Goal: Task Accomplishment & Management: Manage account settings

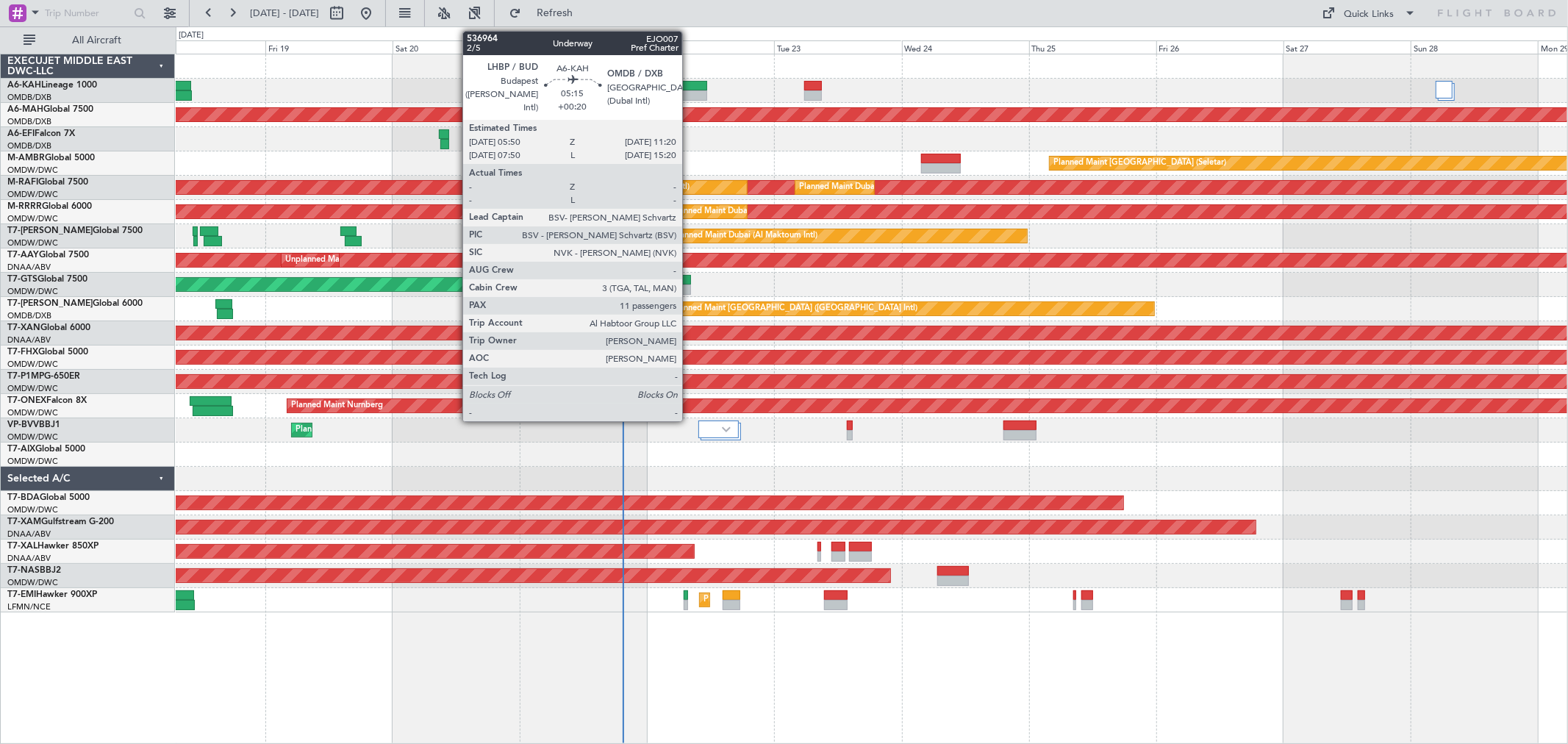
click at [689, 97] on div at bounding box center [692, 96] width 29 height 11
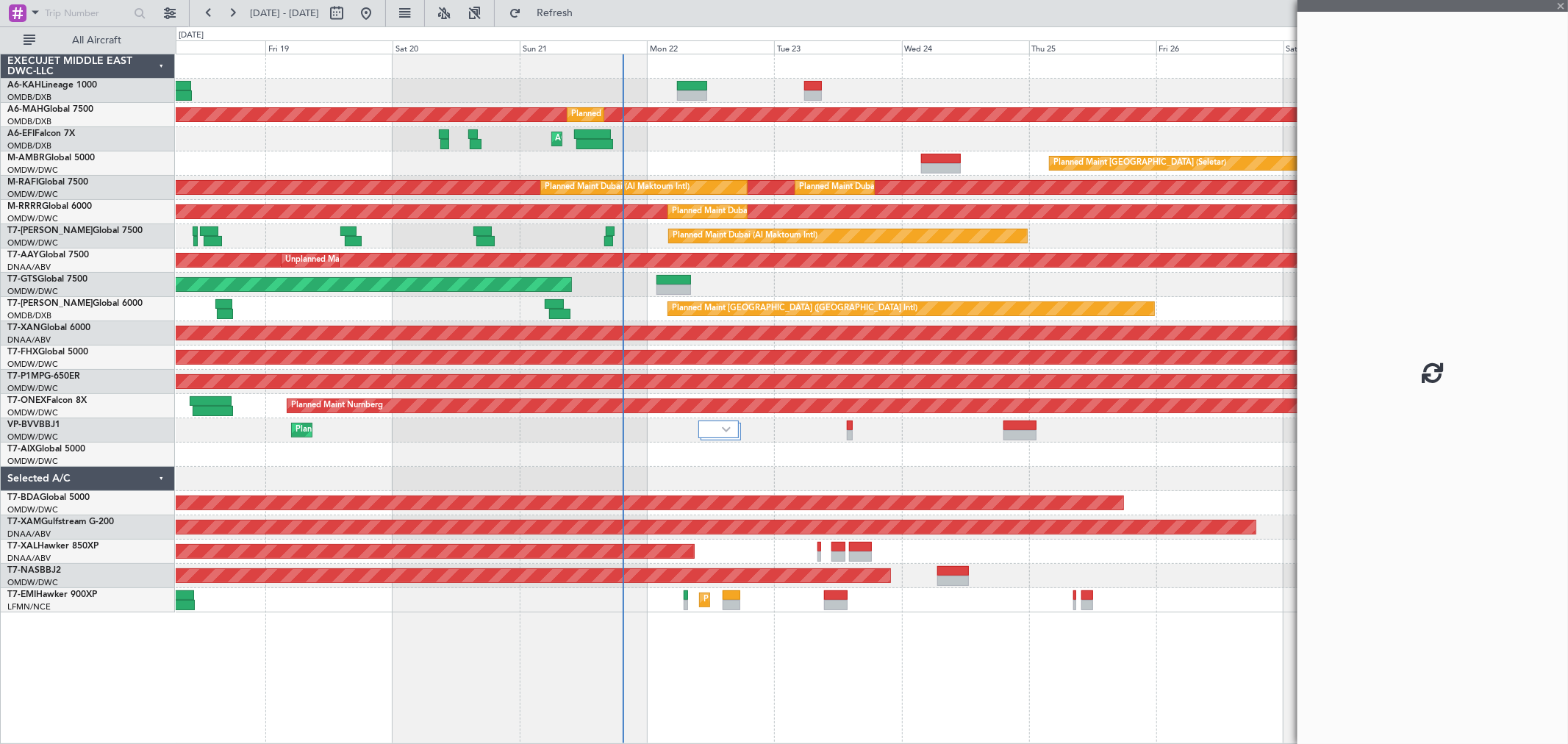
click at [689, 96] on div at bounding box center [692, 96] width 29 height 11
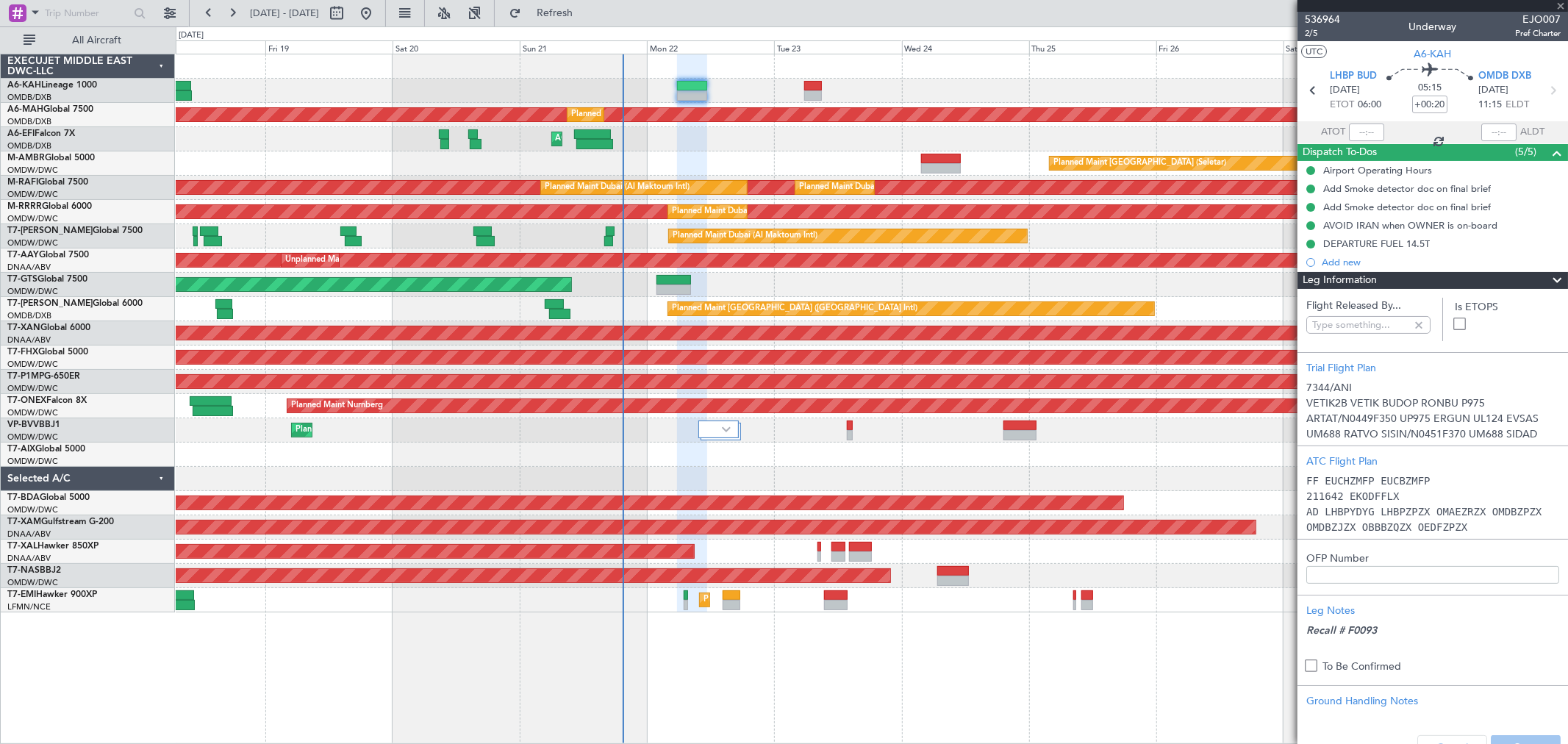
type input "[PERSON_NAME] ([PERSON_NAME])"
type input "7344"
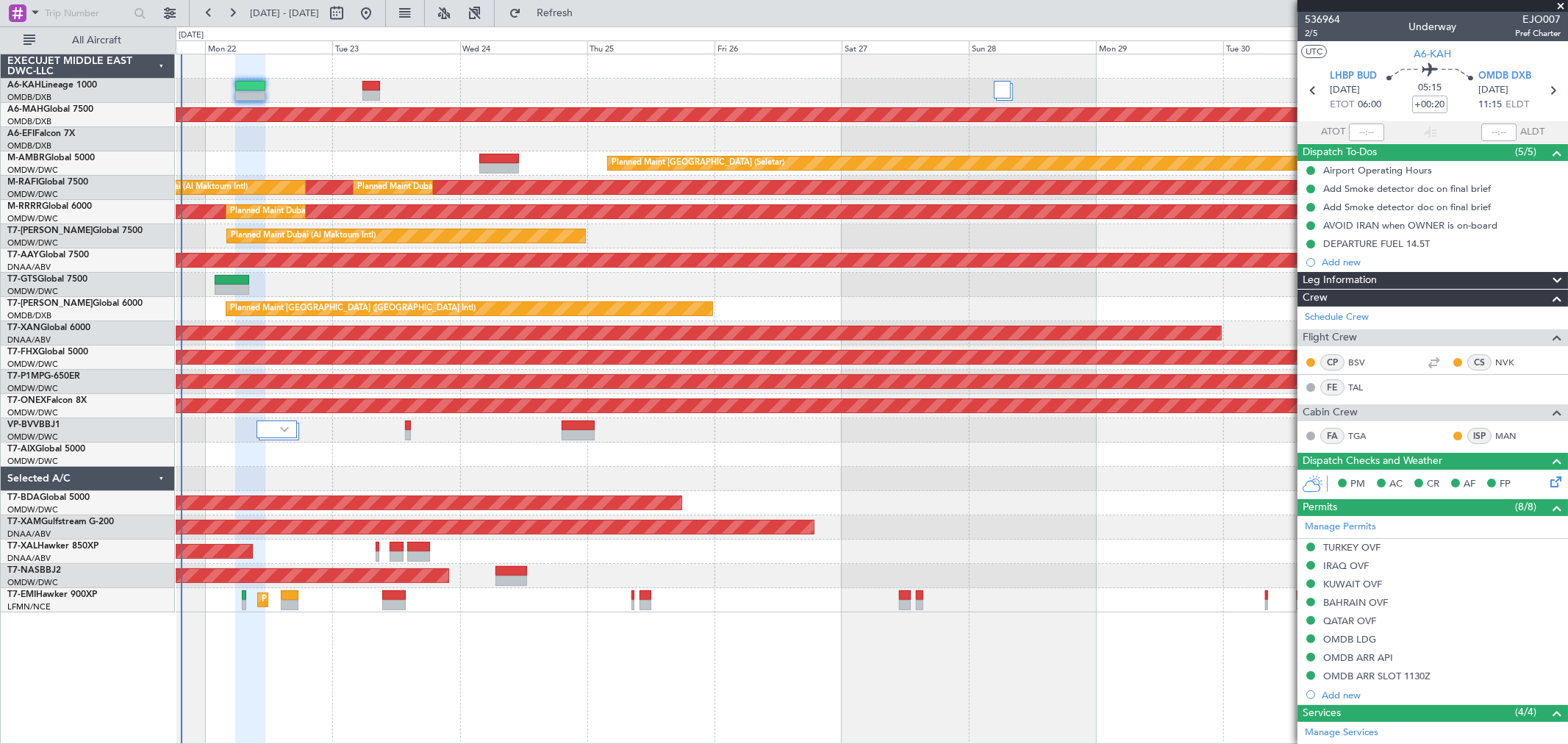
click at [571, 91] on div at bounding box center [871, 91] width 1391 height 24
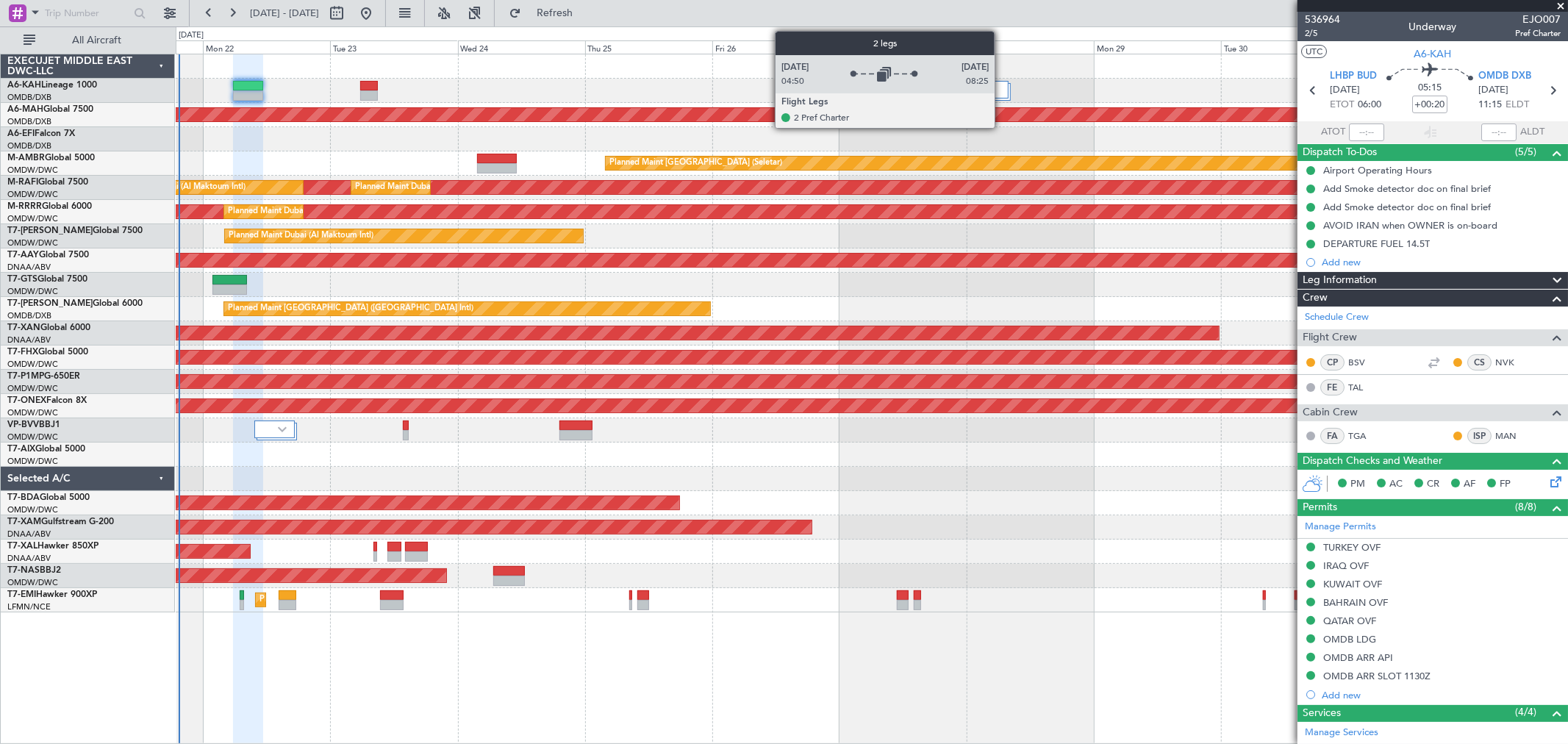
click at [1002, 91] on div at bounding box center [1000, 90] width 17 height 18
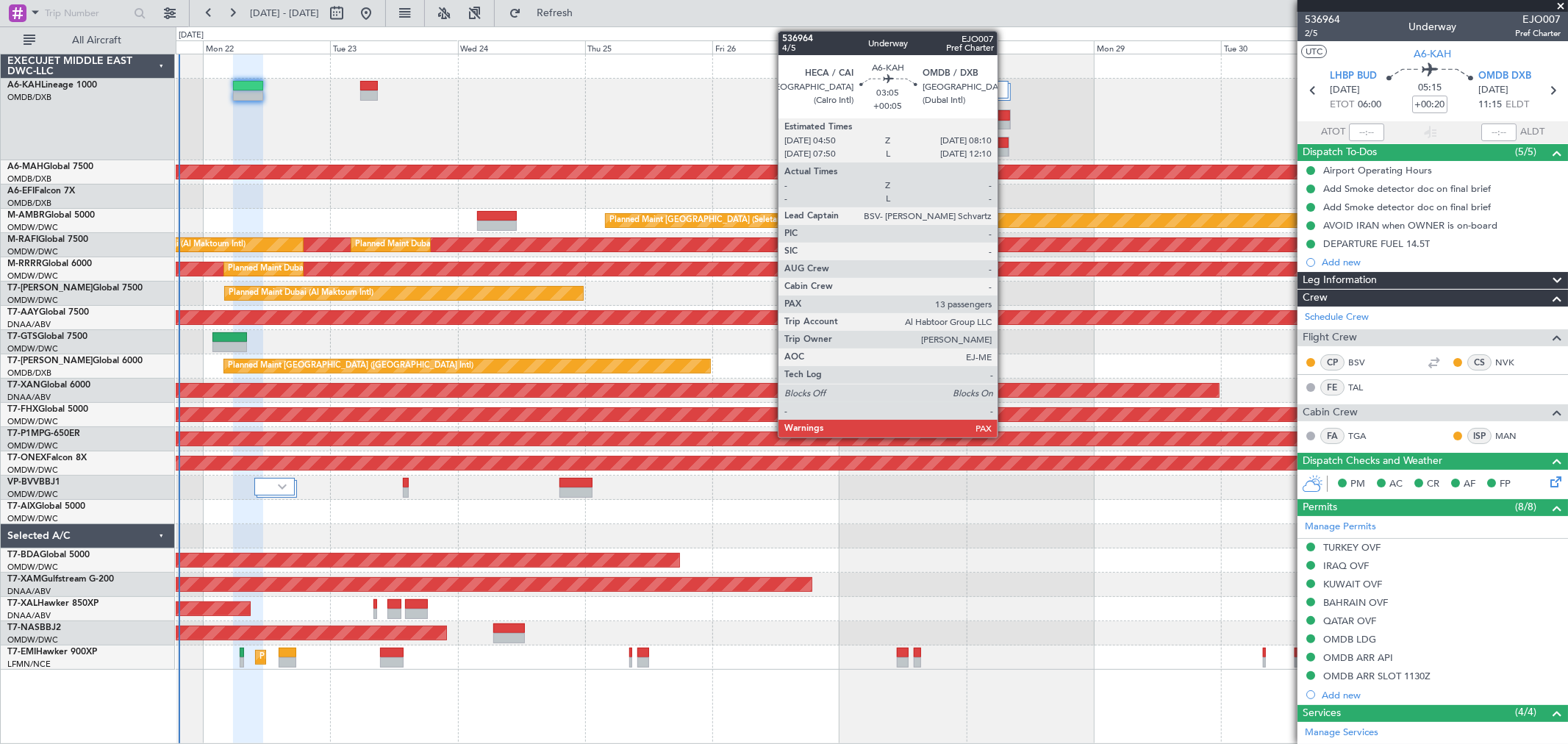
click at [1005, 138] on div at bounding box center [1001, 143] width 17 height 11
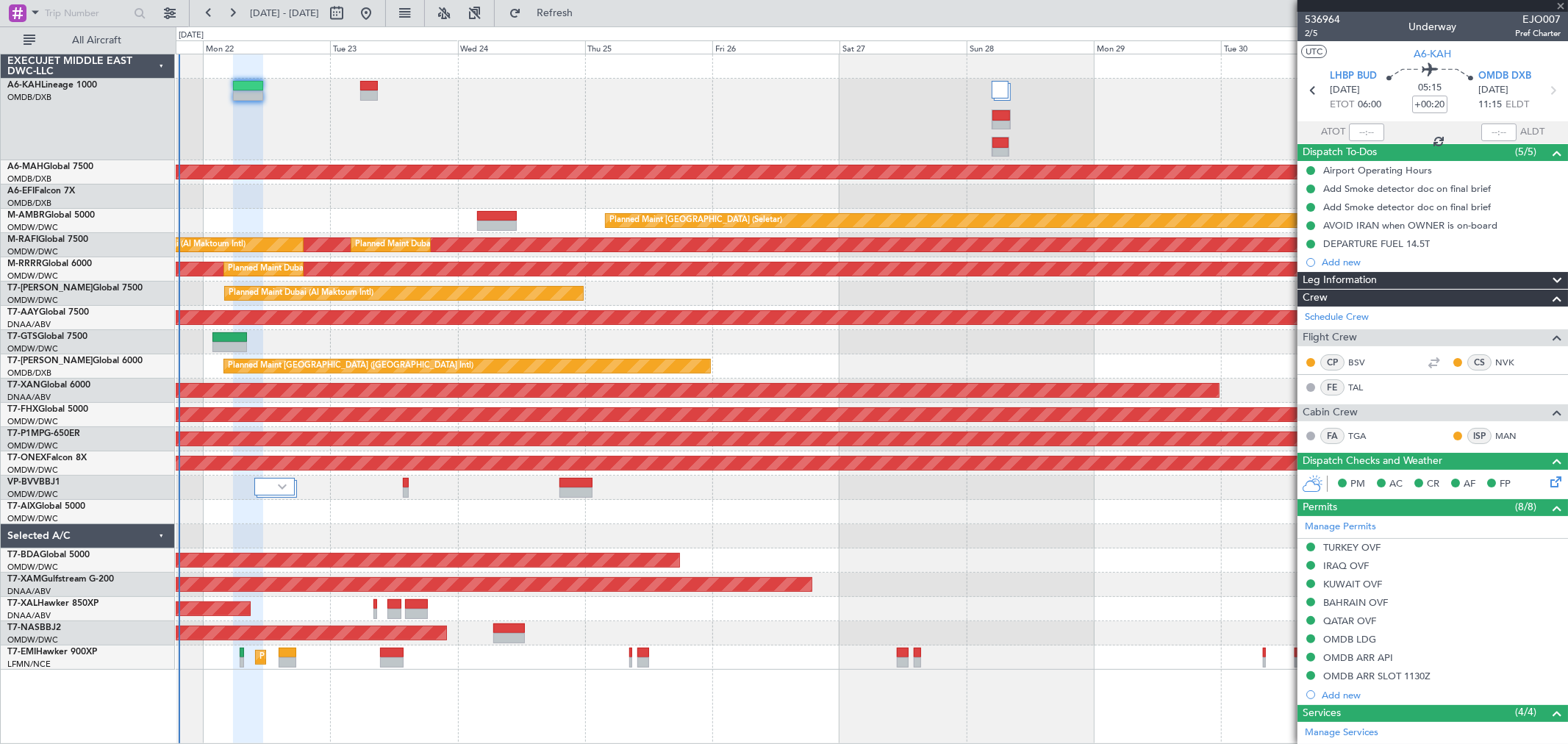
type input "+00:05"
type input "13"
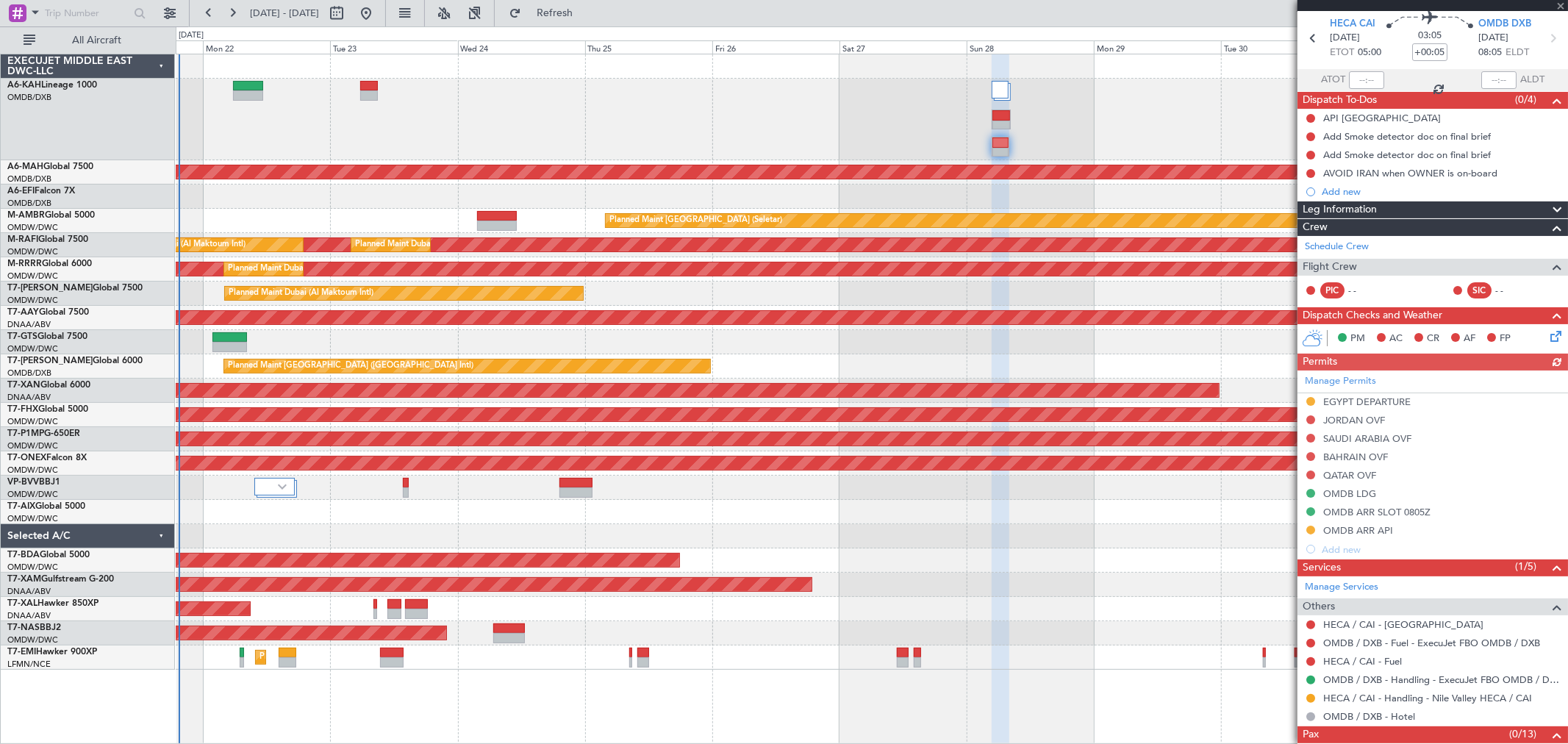
scroll to position [94, 0]
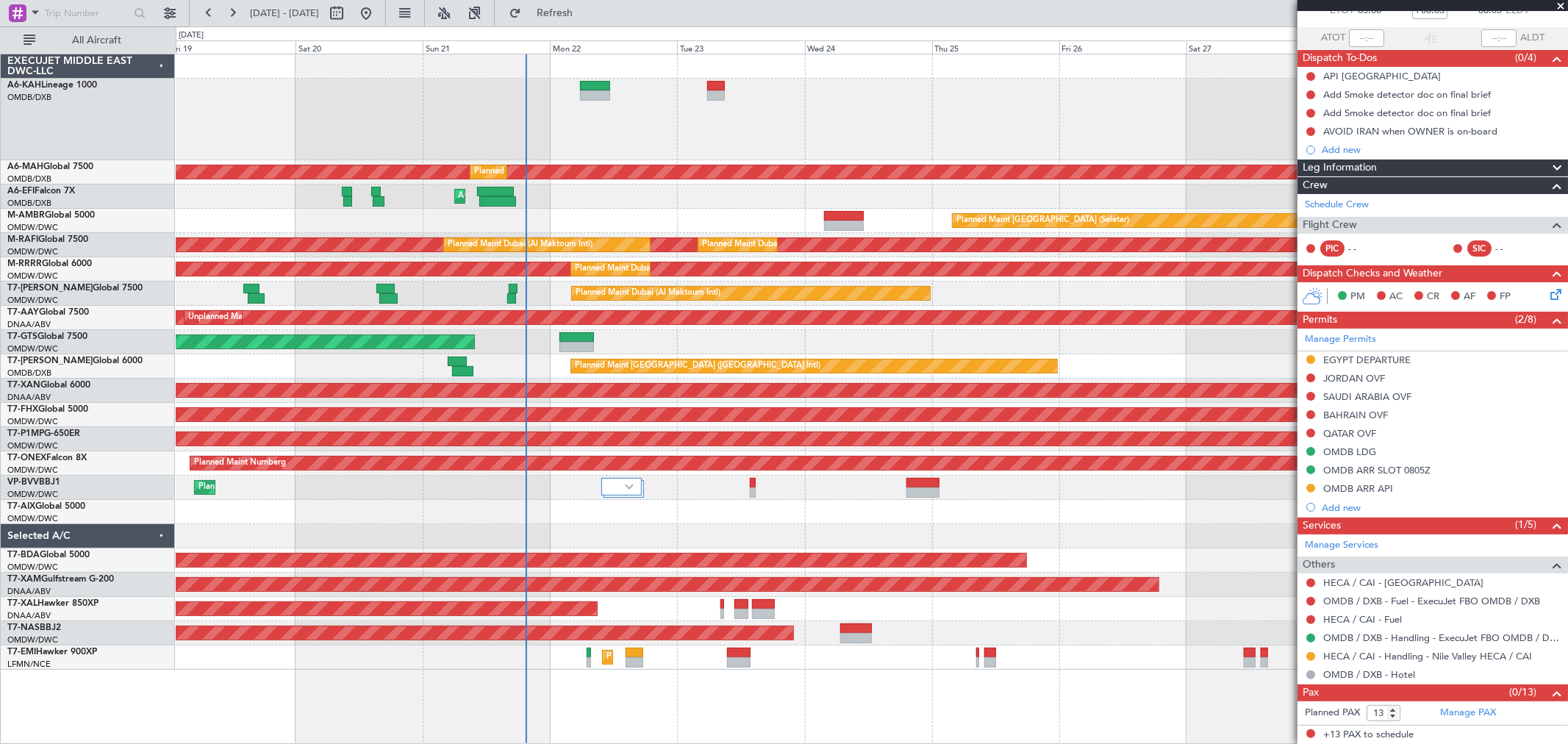
click at [949, 208] on div "Planned Maint Dubai (Al Maktoum Intl) Planned Maint [GEOGRAPHIC_DATA] ([GEOGRAP…" at bounding box center [871, 362] width 1391 height 615
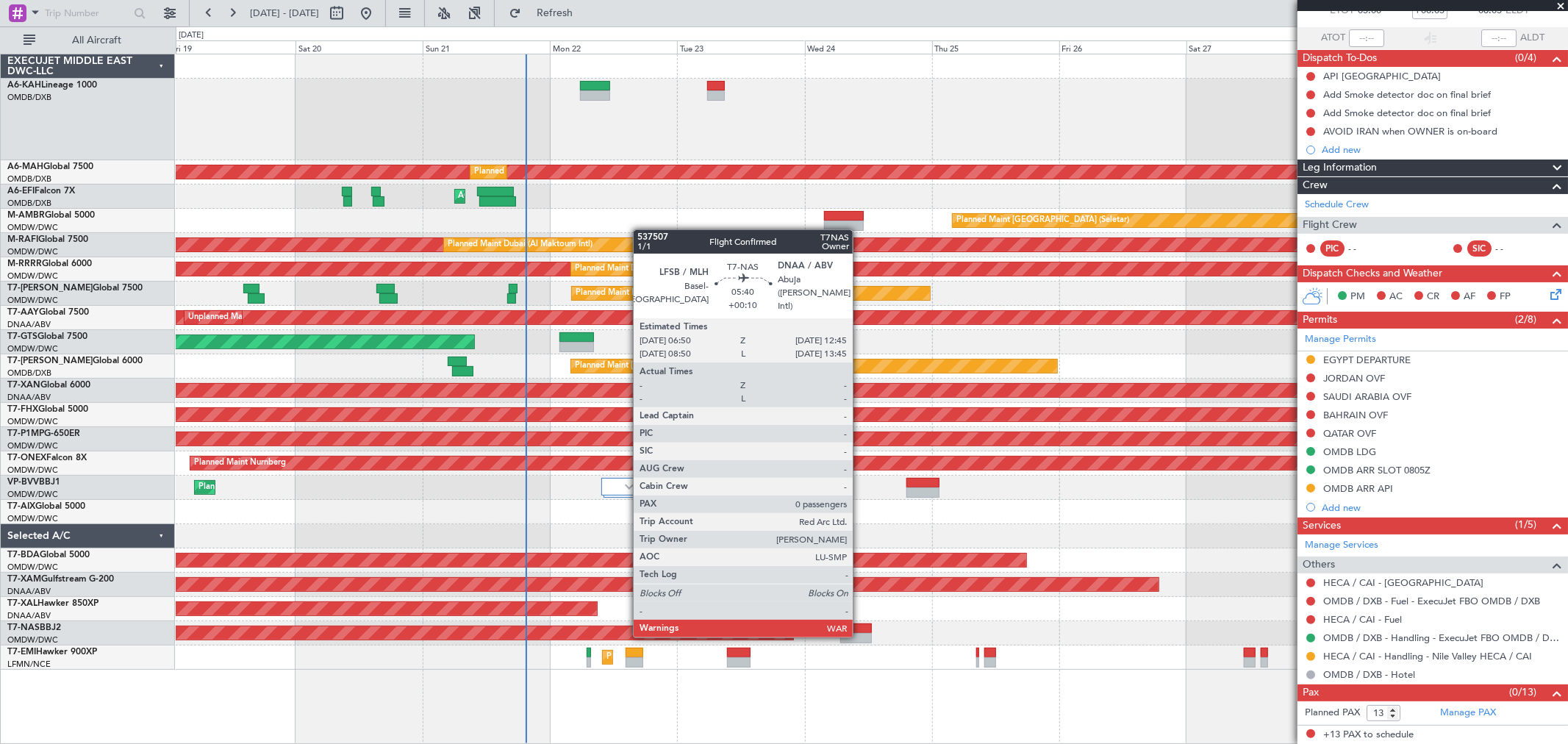
click at [860, 634] on div at bounding box center [856, 638] width 31 height 11
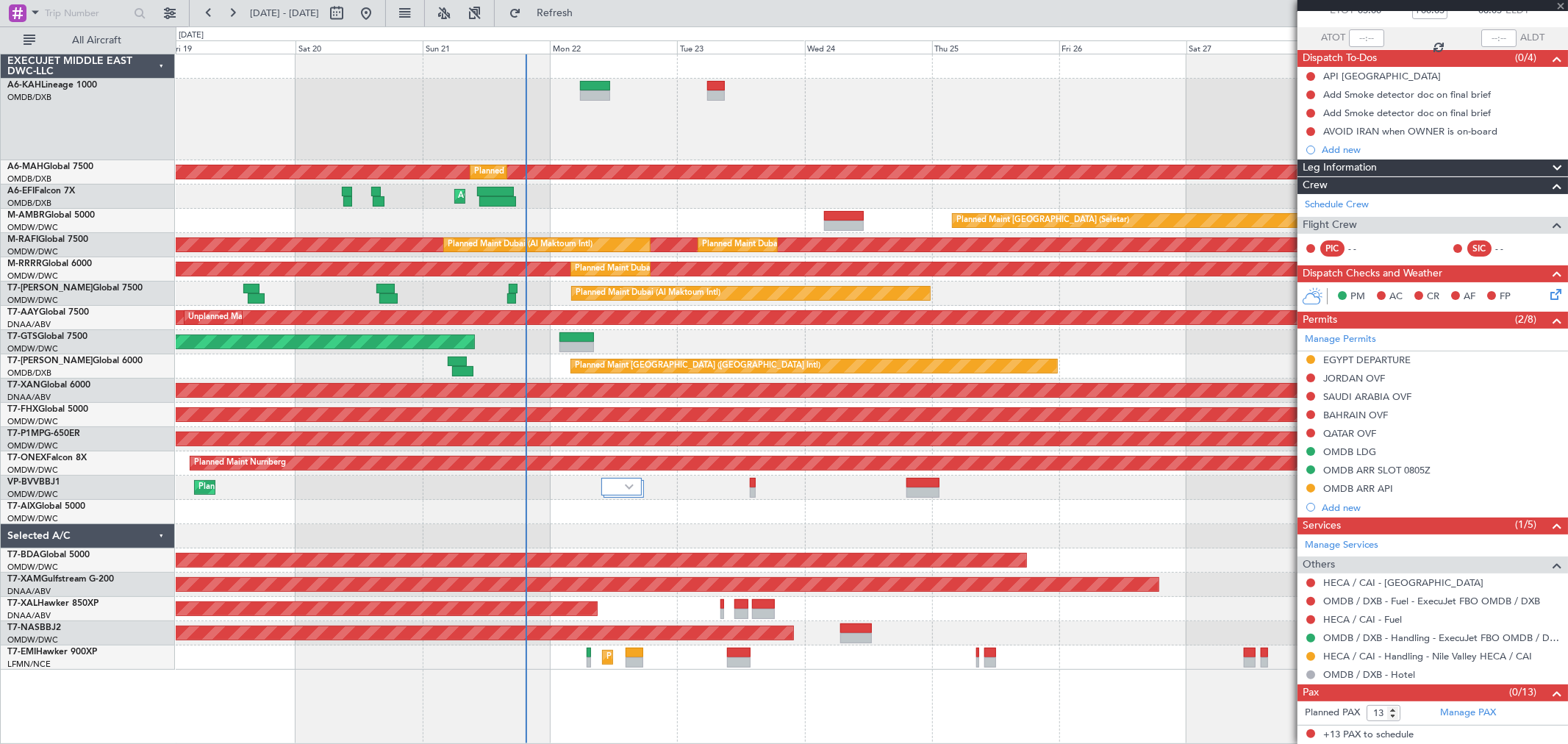
type input "+00:10"
type input "0"
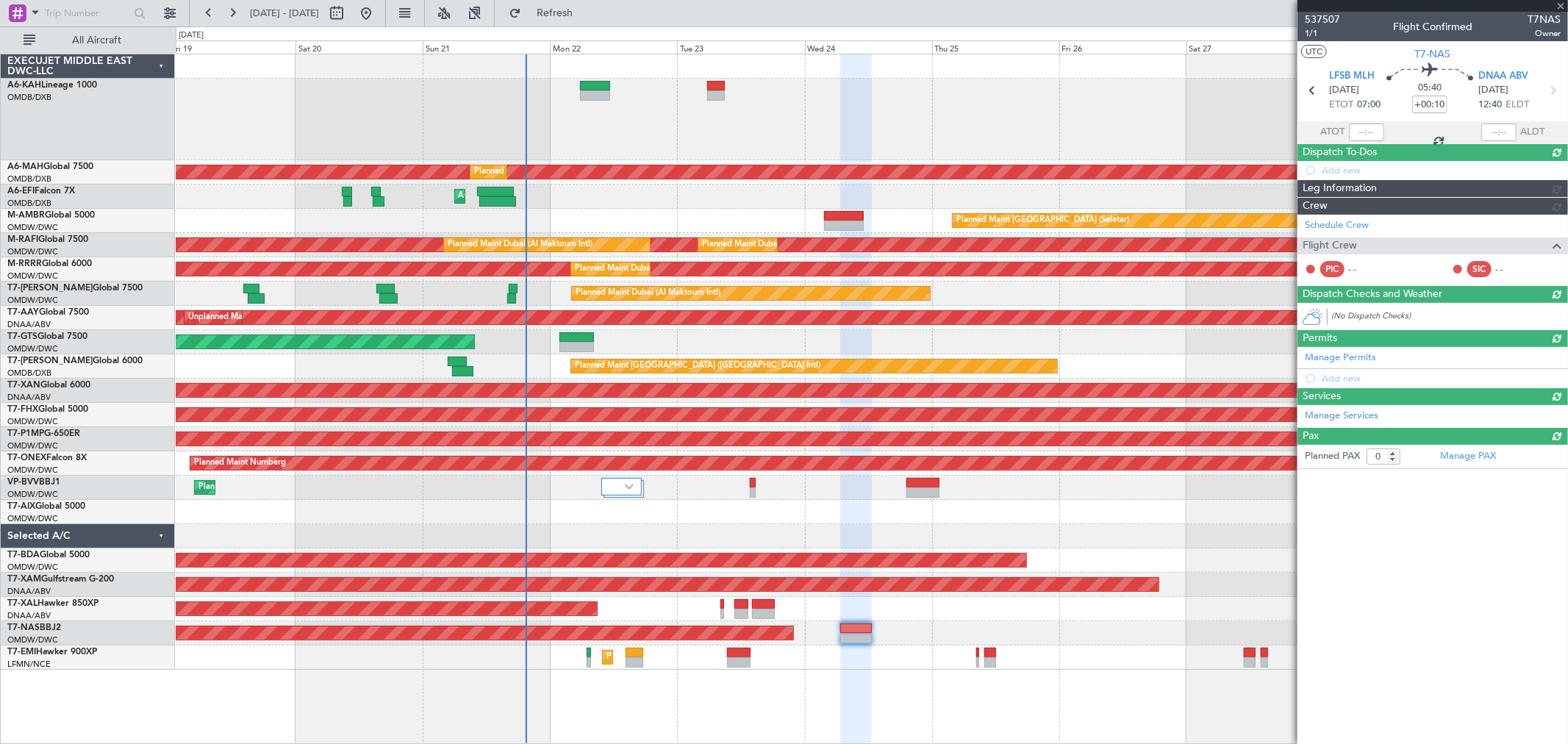
scroll to position [0, 0]
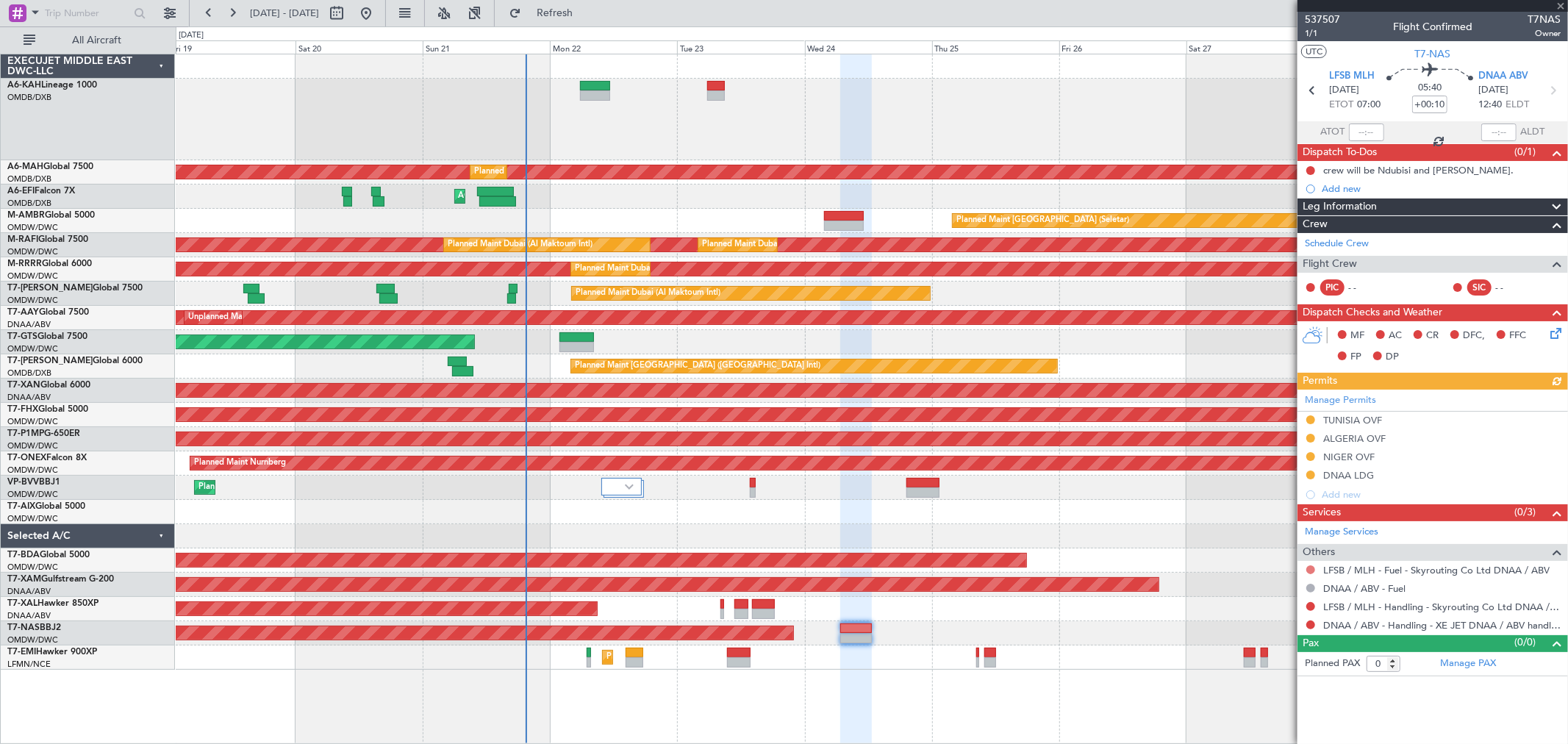
click at [1311, 565] on button at bounding box center [1310, 569] width 9 height 9
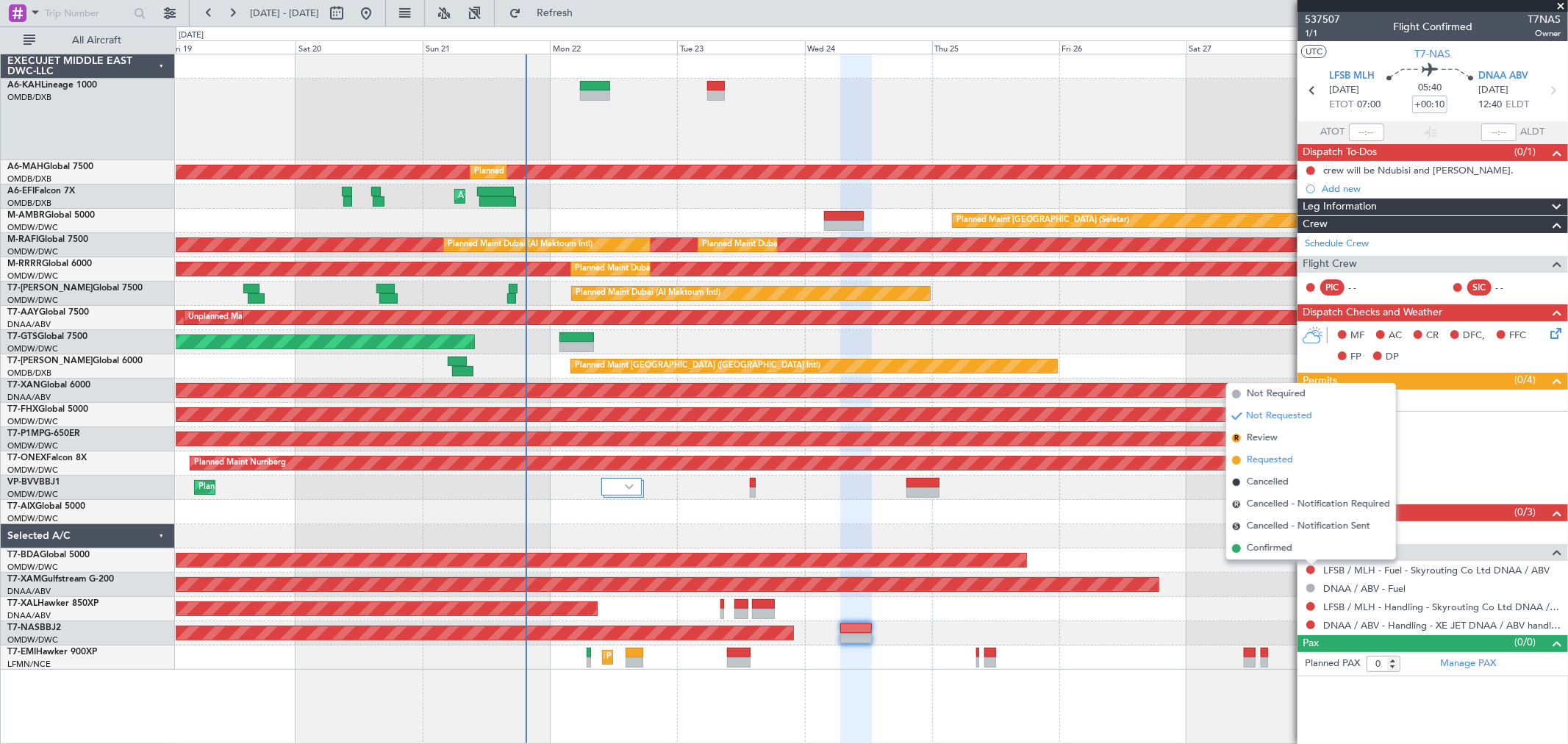
click at [1274, 460] on span "Requested" at bounding box center [1269, 460] width 46 height 15
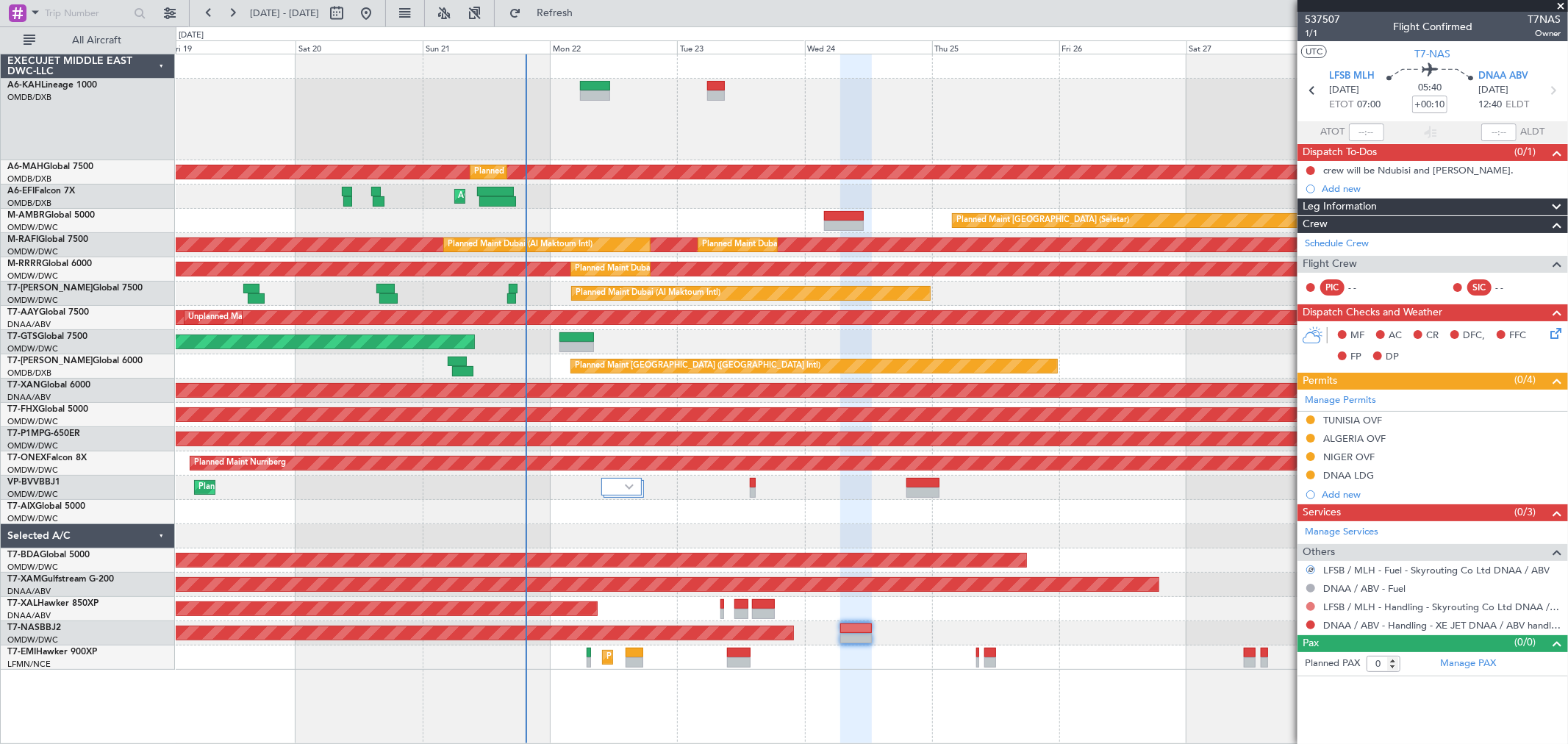
click at [1310, 605] on button at bounding box center [1310, 606] width 9 height 9
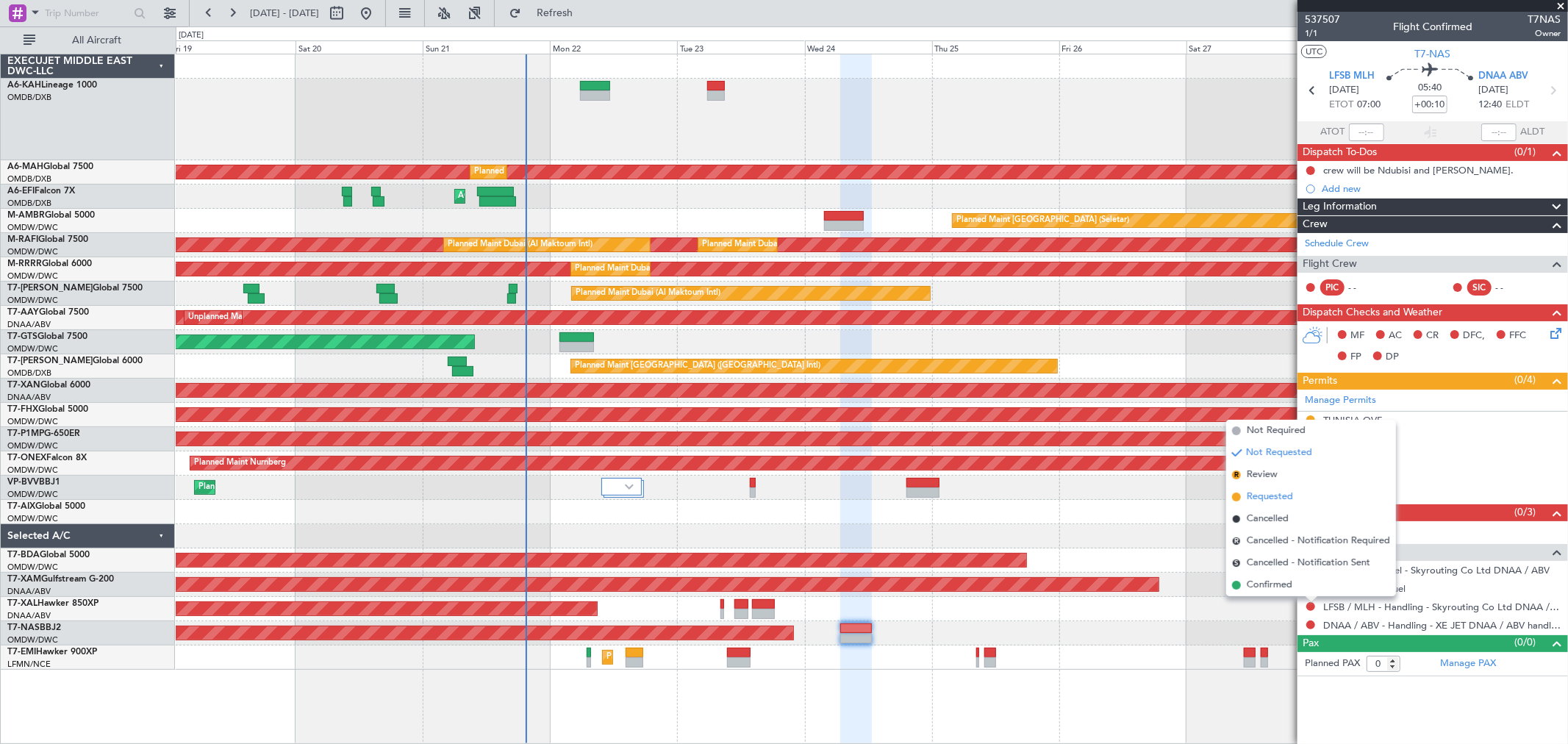
click at [1274, 495] on span "Requested" at bounding box center [1269, 497] width 46 height 15
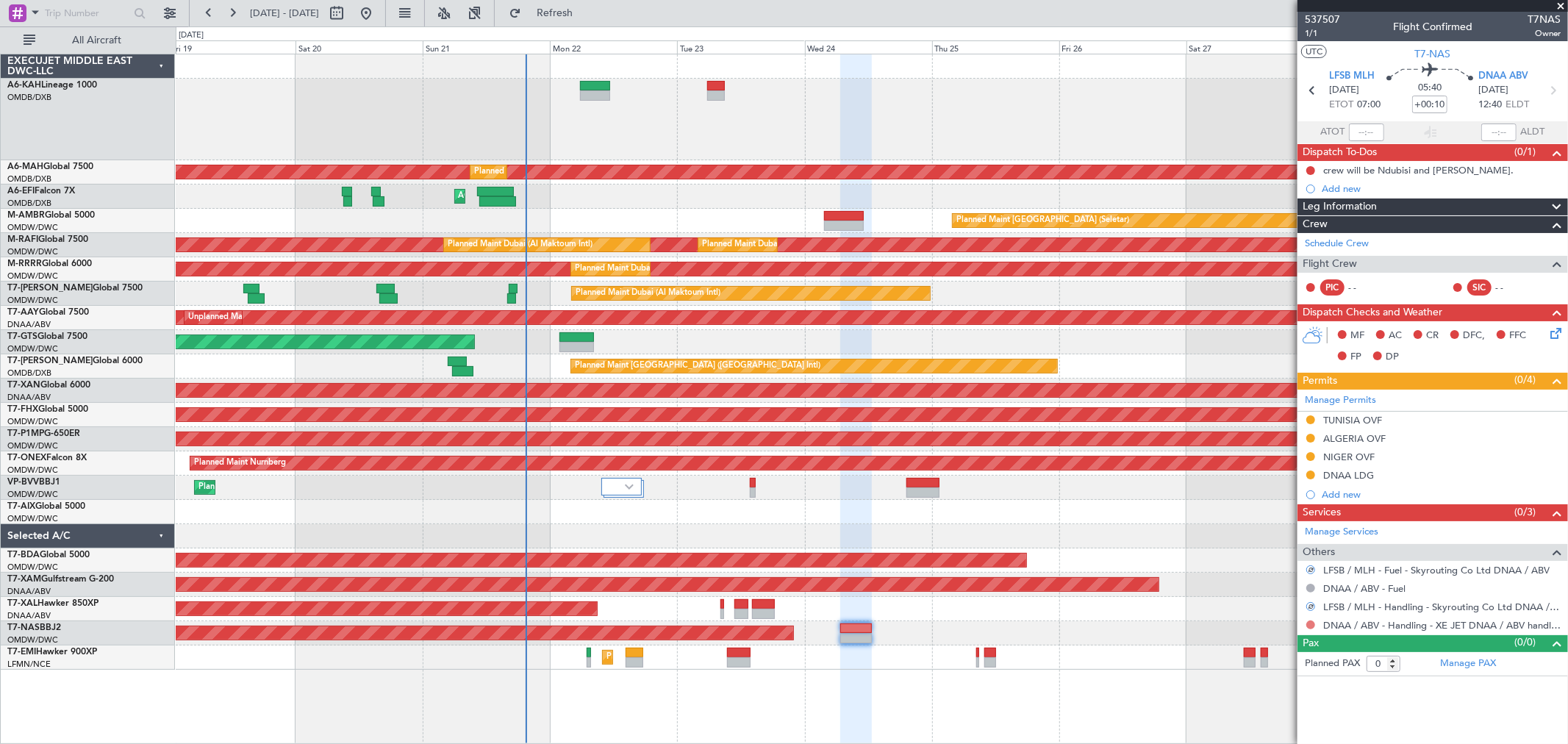
click at [1311, 623] on button at bounding box center [1310, 625] width 9 height 9
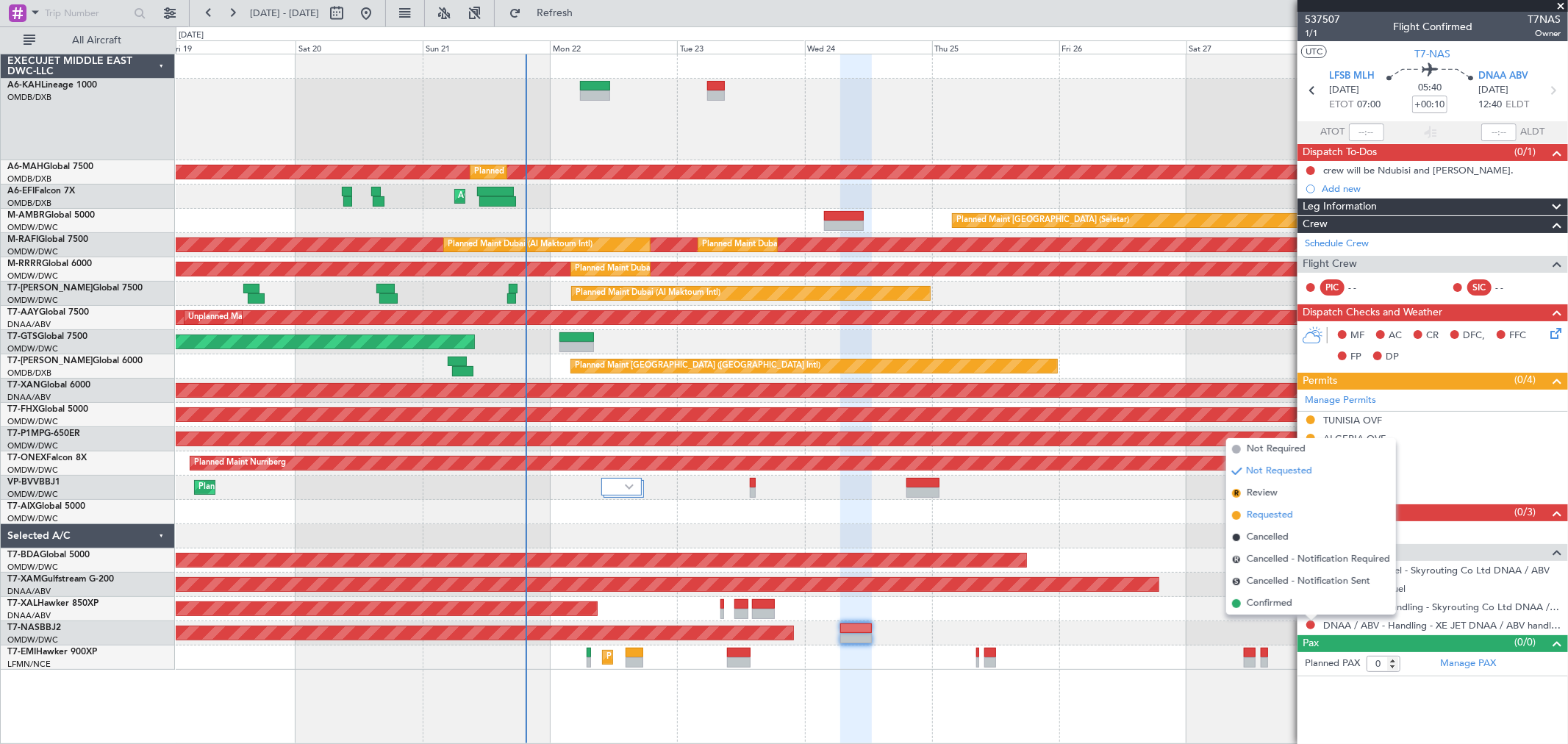
click at [1293, 515] on span "Requested" at bounding box center [1269, 515] width 46 height 15
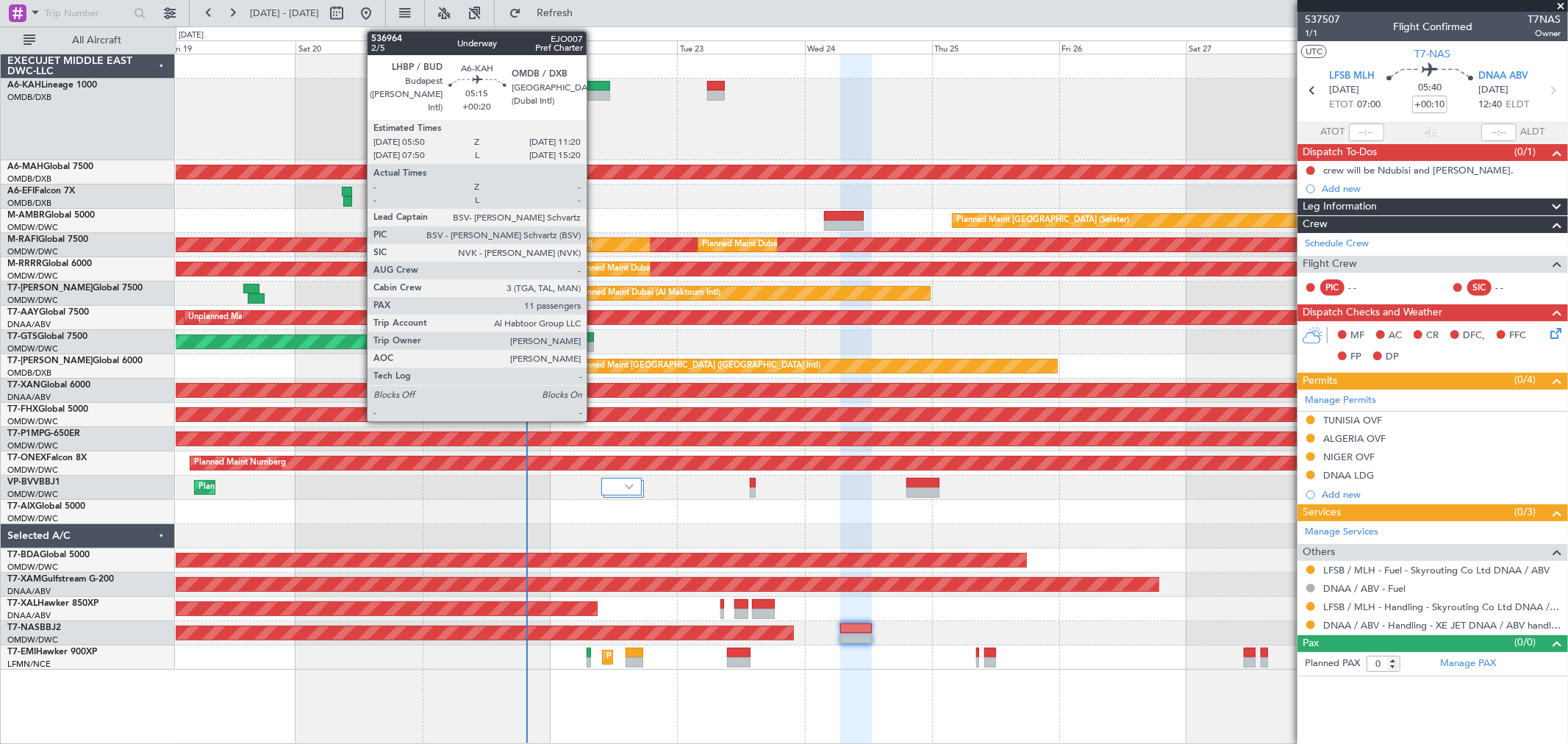
click at [594, 99] on div at bounding box center [595, 96] width 29 height 11
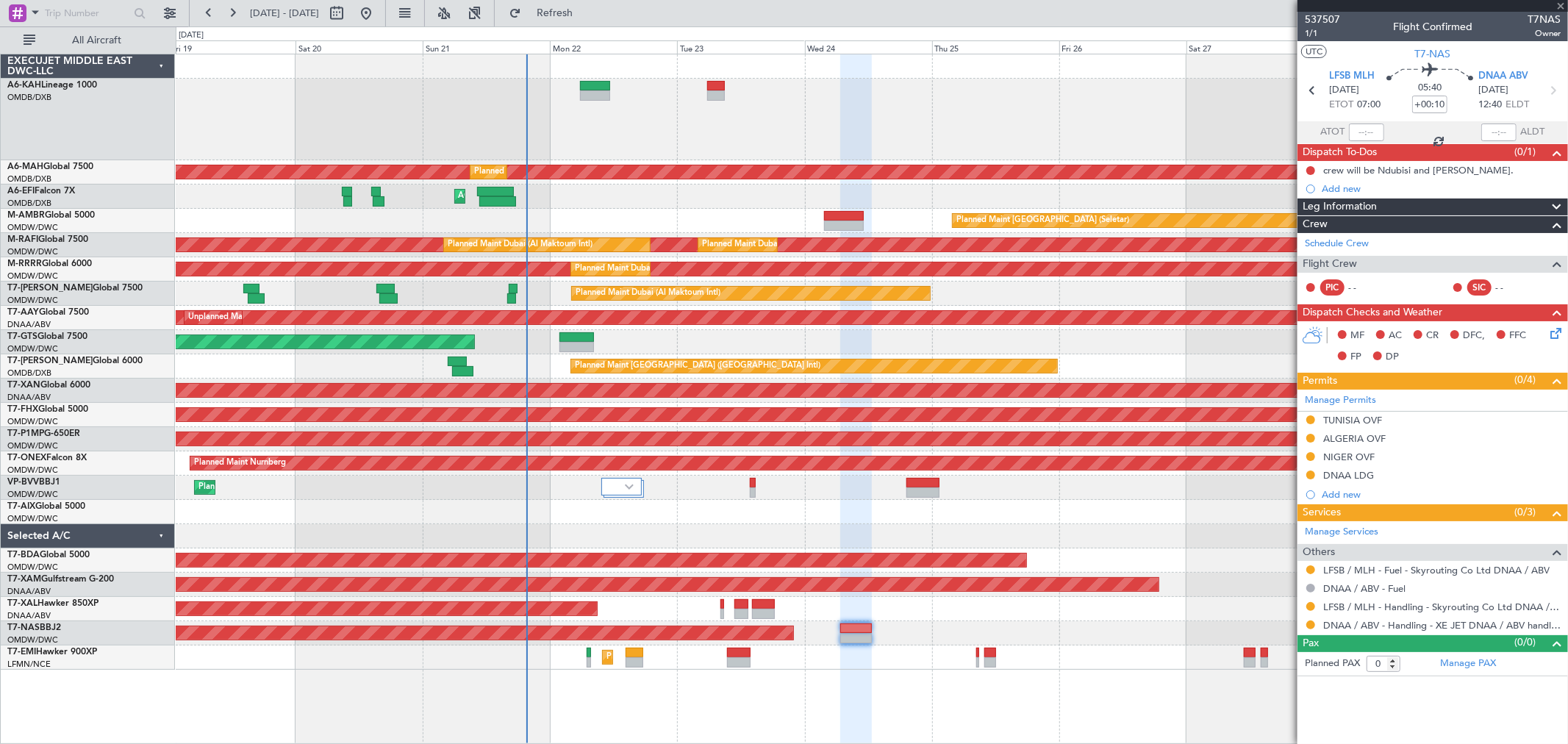
type input "+00:20"
type input "11"
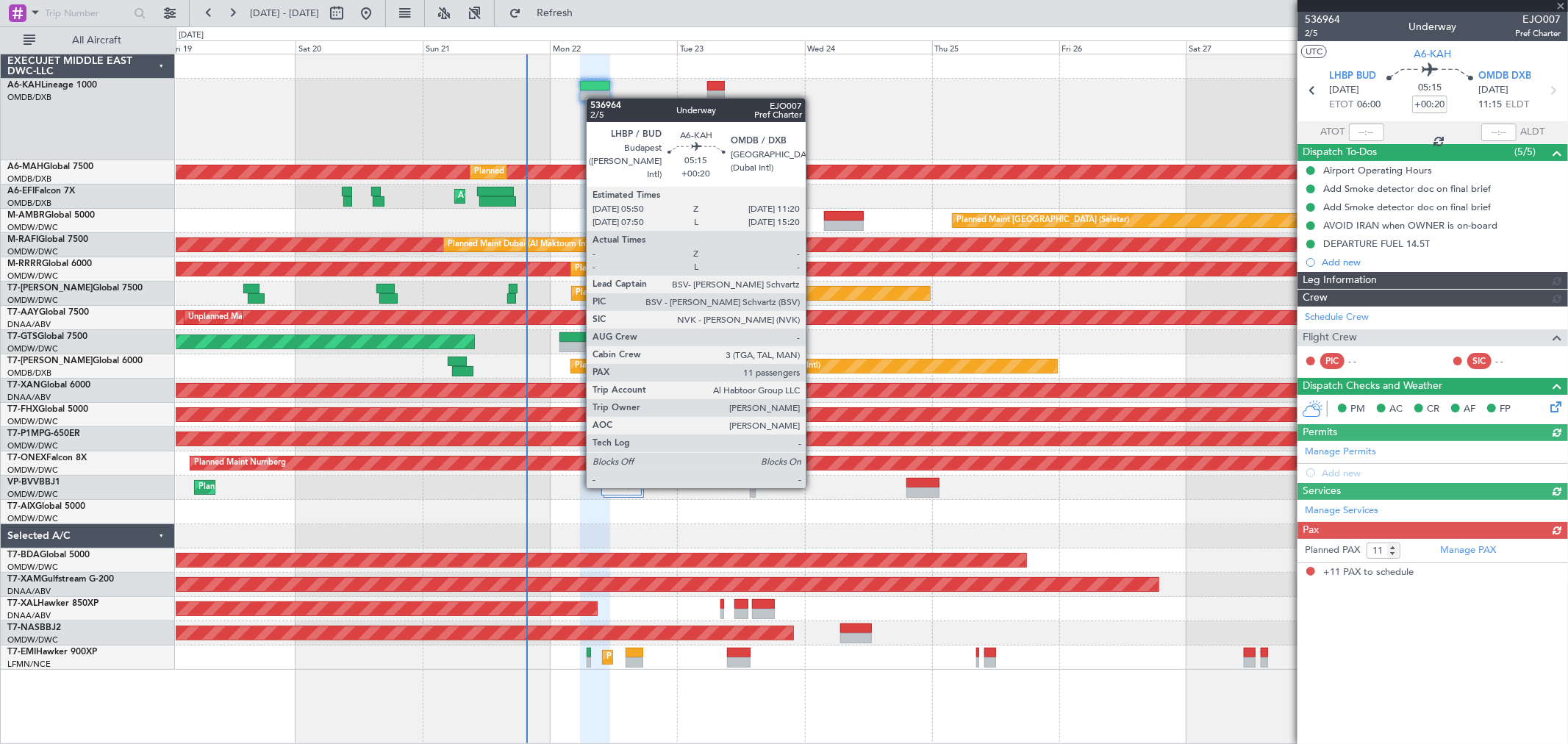
type input "[PERSON_NAME] ([PERSON_NAME])"
type input "7344"
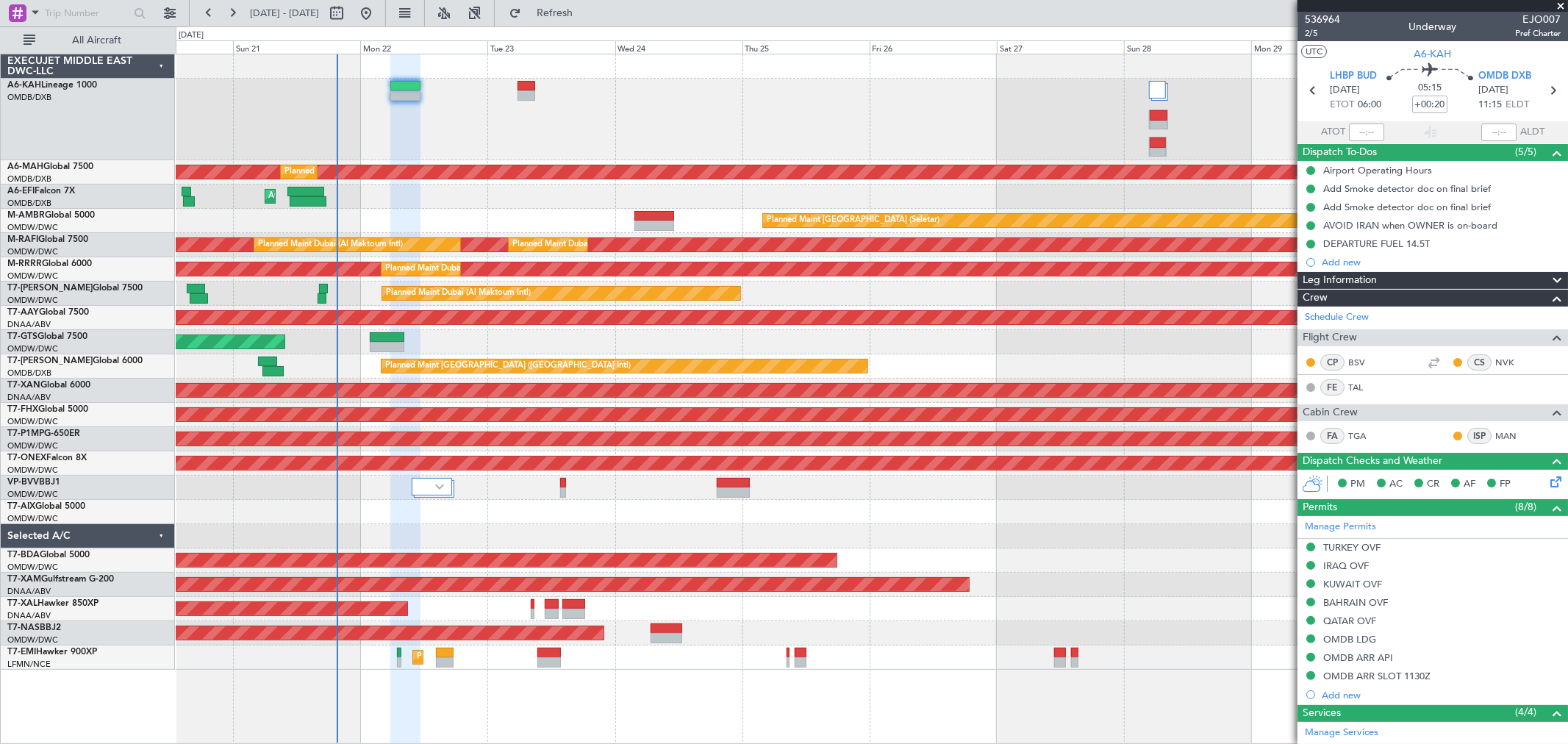
click at [568, 137] on div at bounding box center [871, 120] width 1391 height 82
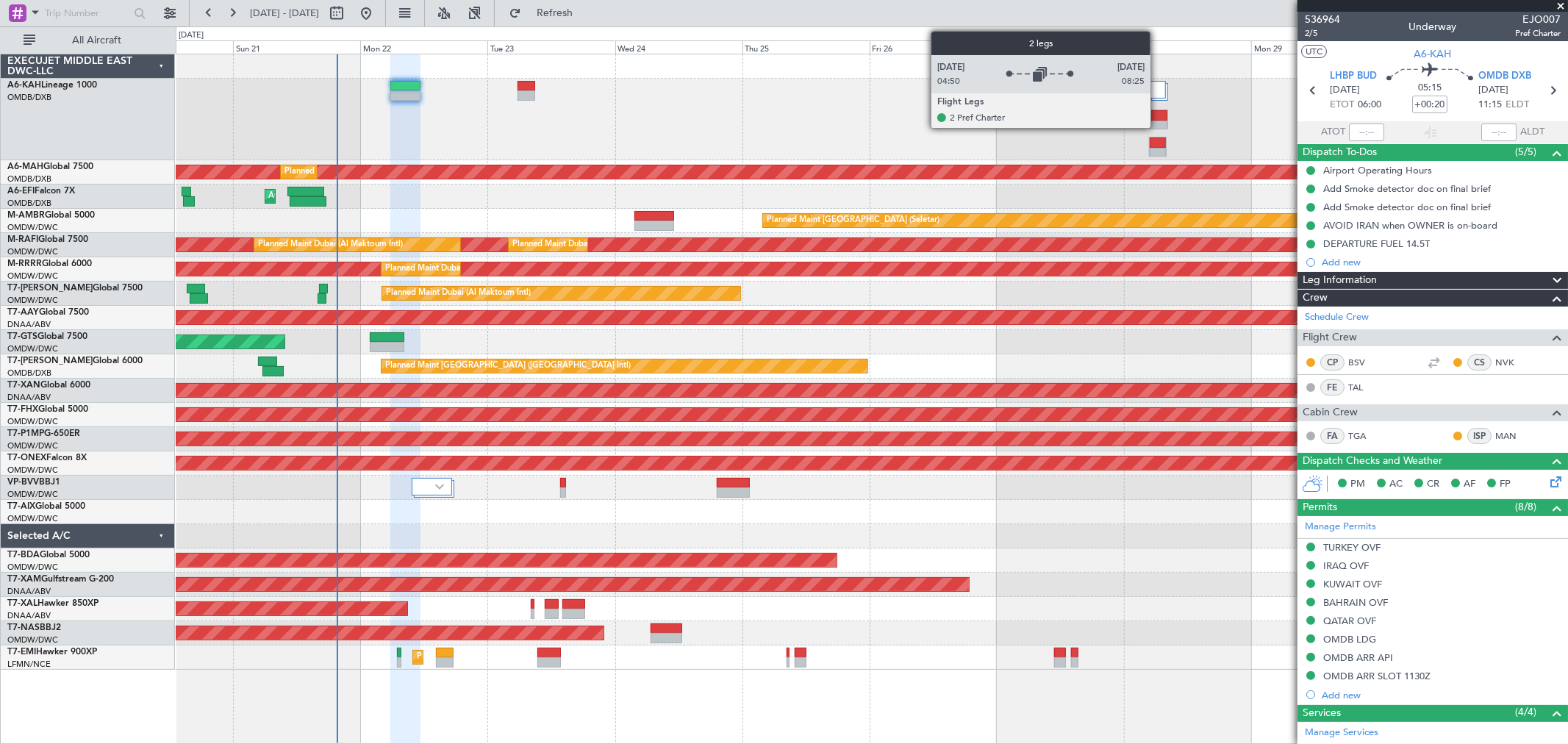
click at [1158, 89] on div at bounding box center [1157, 90] width 17 height 18
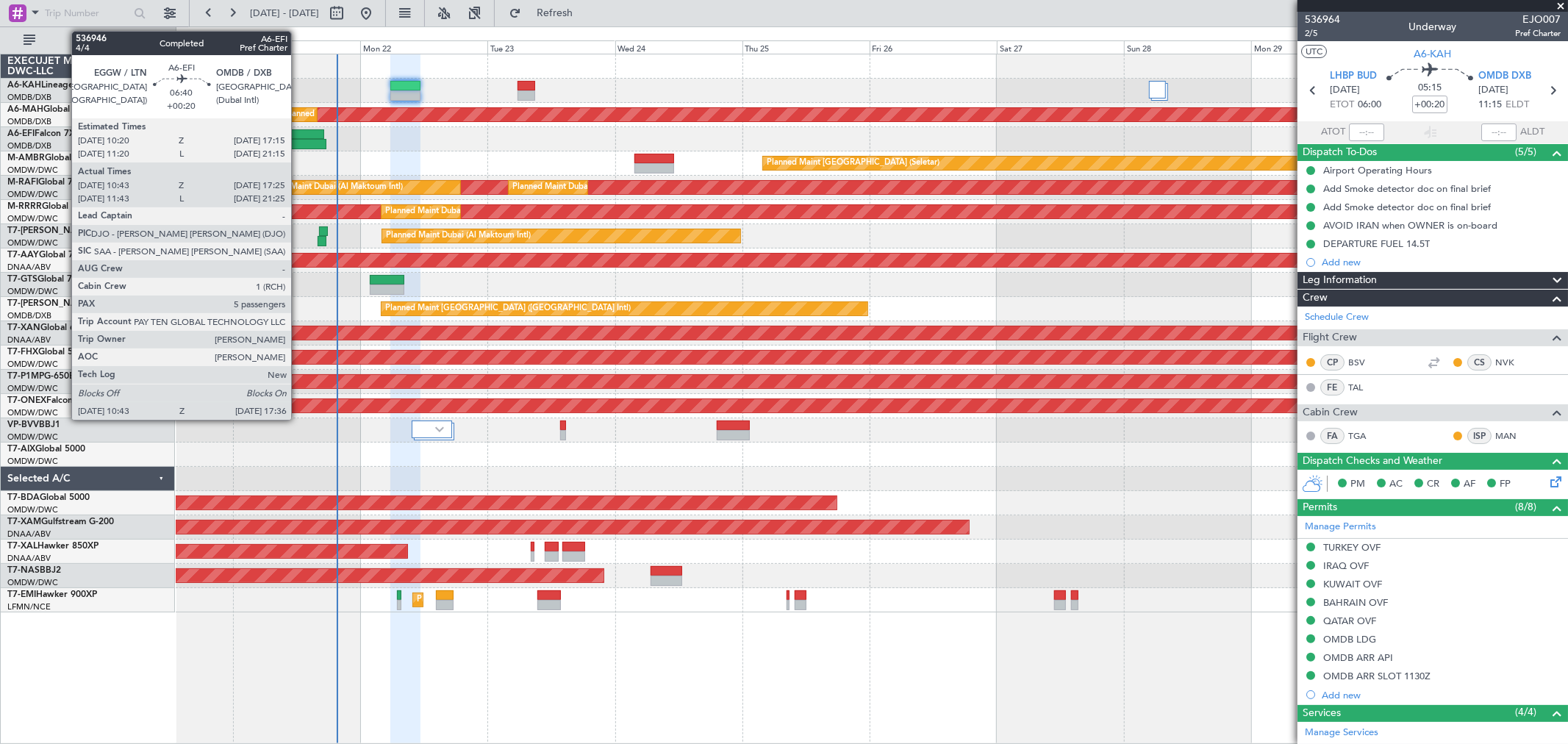
click at [299, 145] on div at bounding box center [309, 144] width 37 height 11
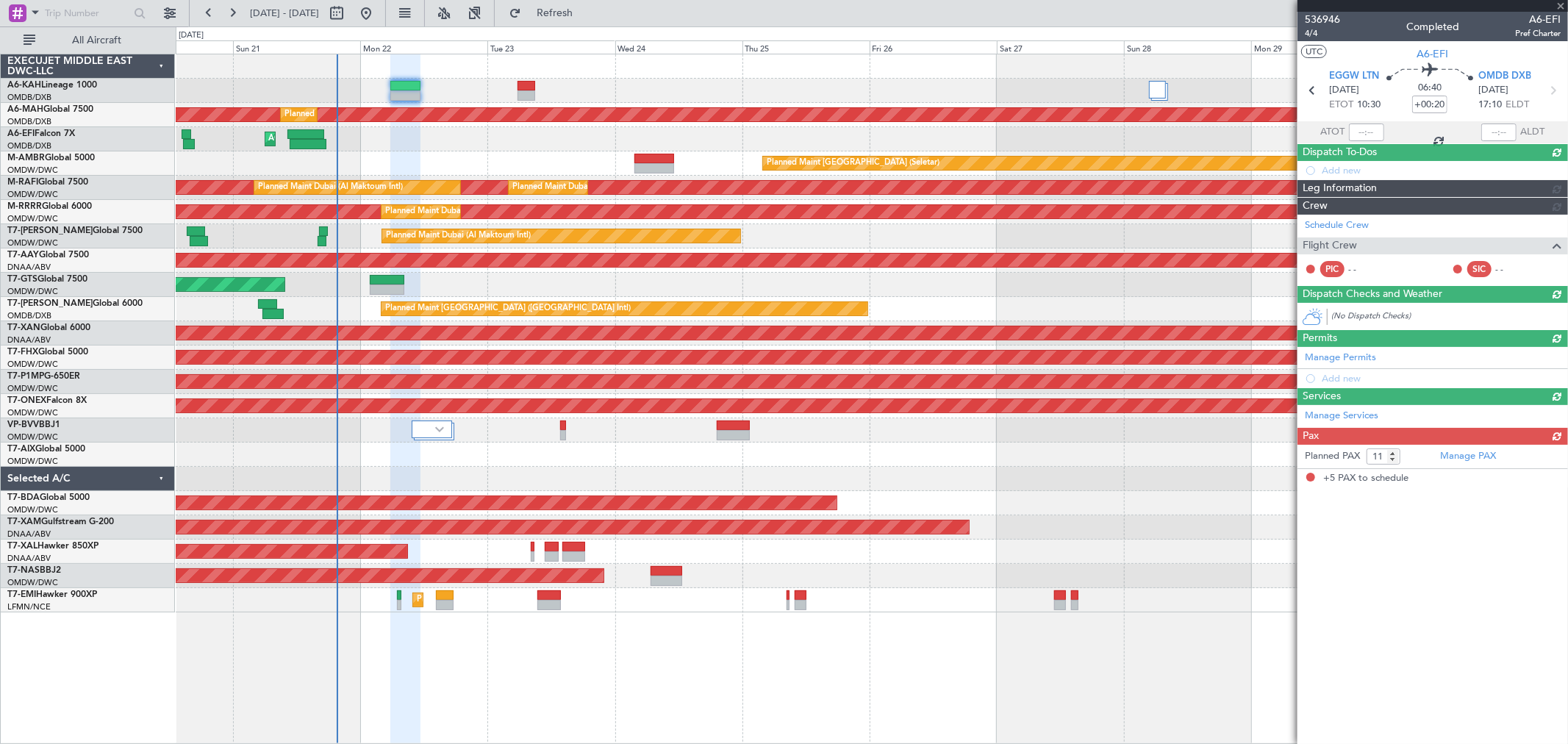
type input "10:53"
type input "17:20"
type input "5"
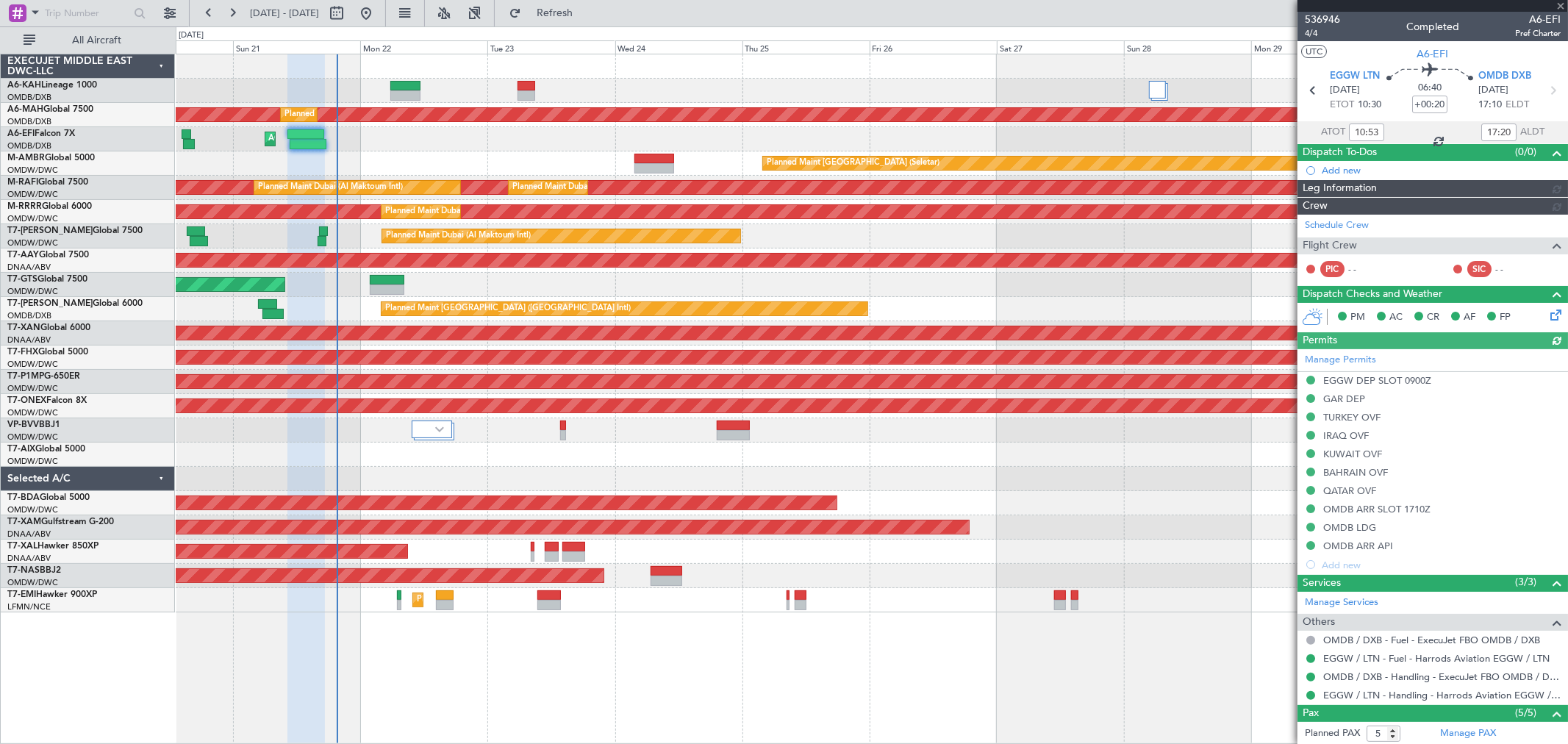
type input "[PERSON_NAME] (ANI)"
type input "7302"
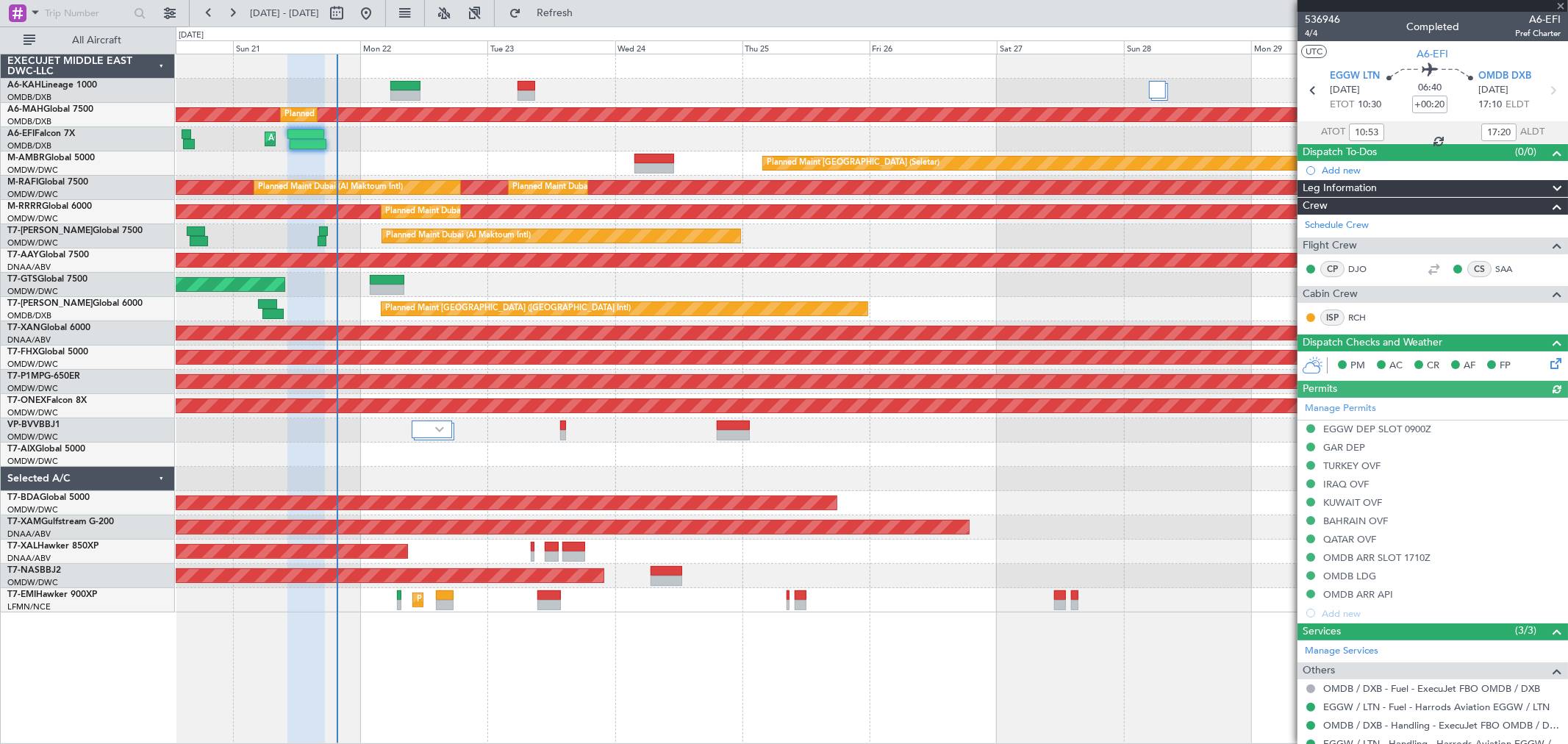
click at [459, 138] on div "AOG Maint" at bounding box center [871, 139] width 1391 height 24
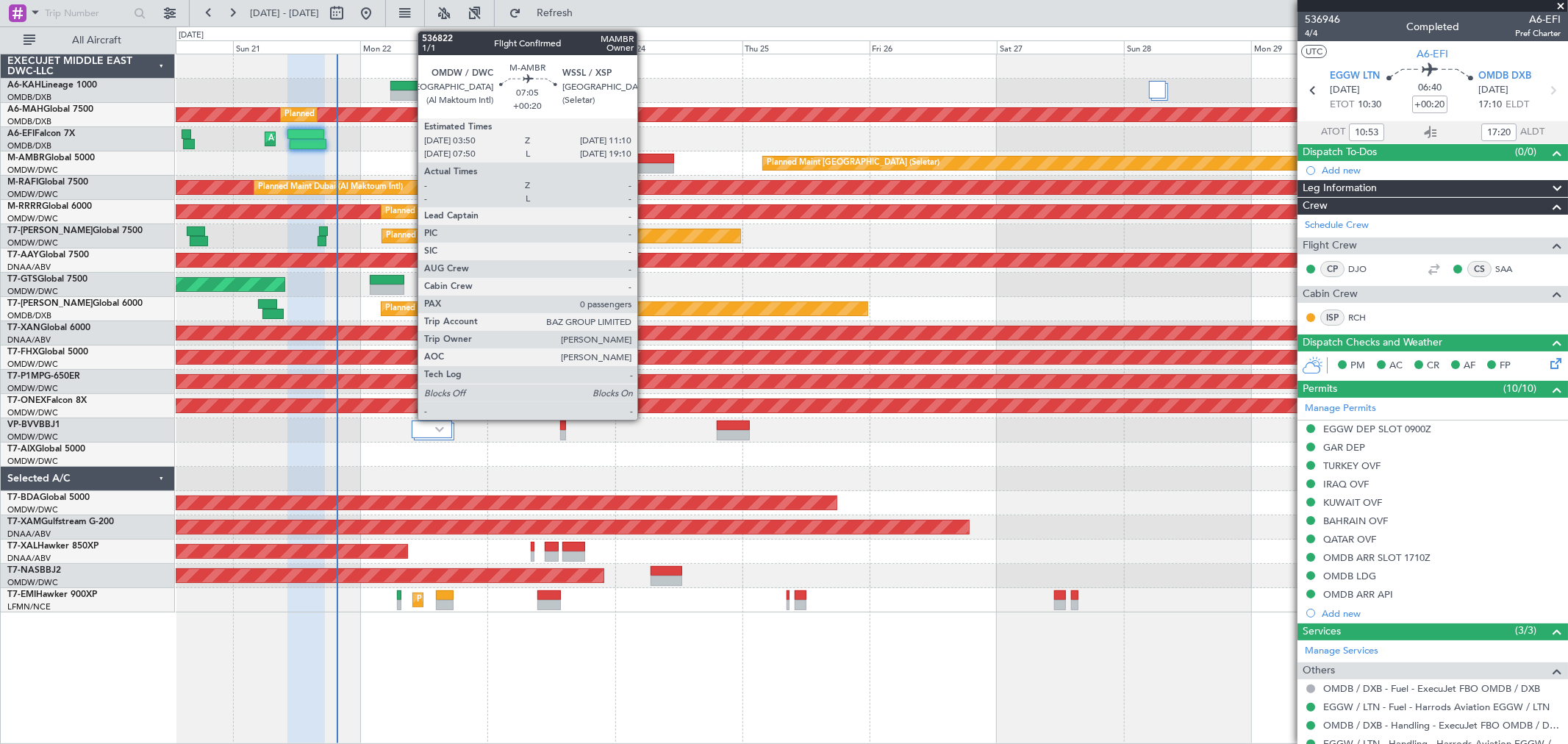
click at [644, 165] on div at bounding box center [654, 168] width 39 height 11
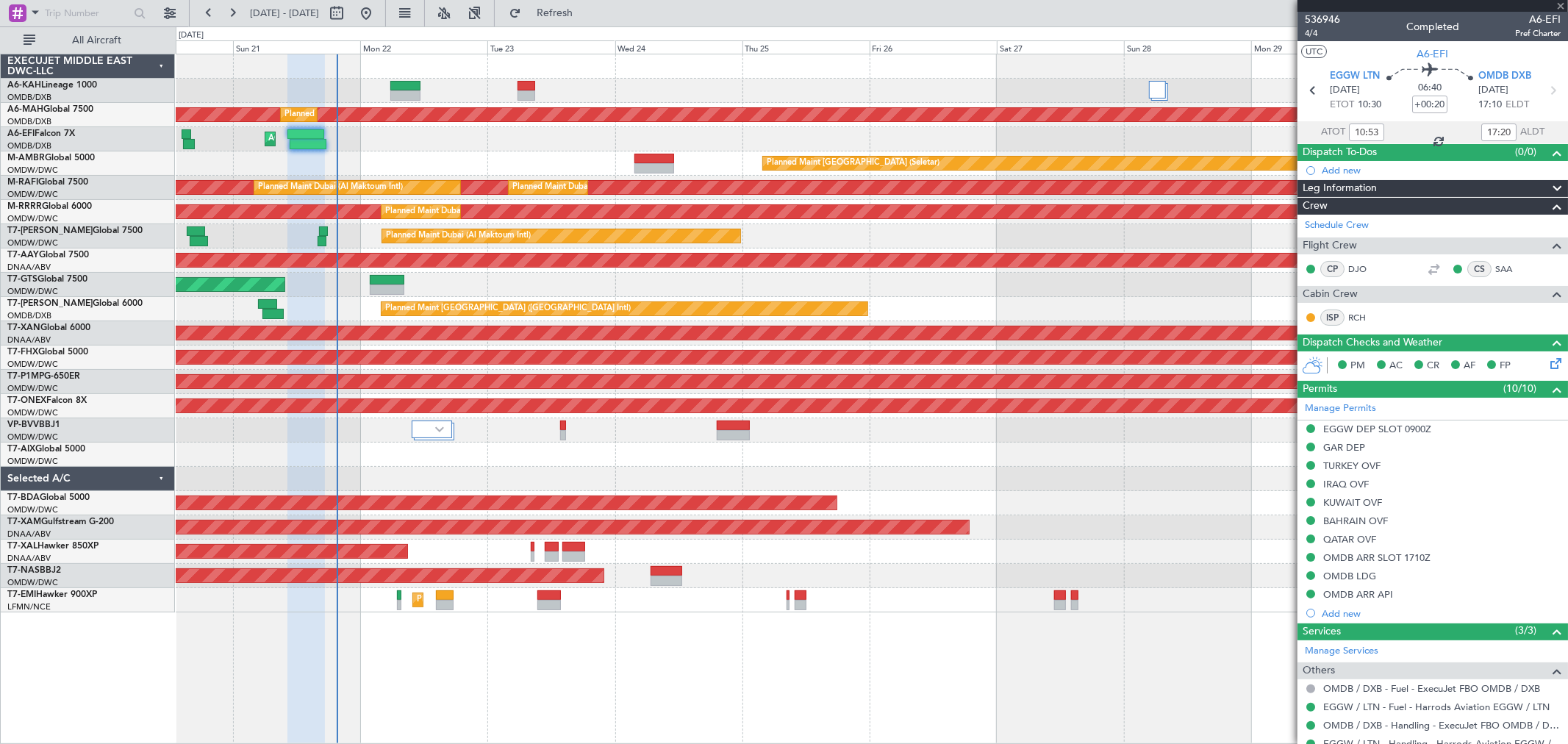
type input "0"
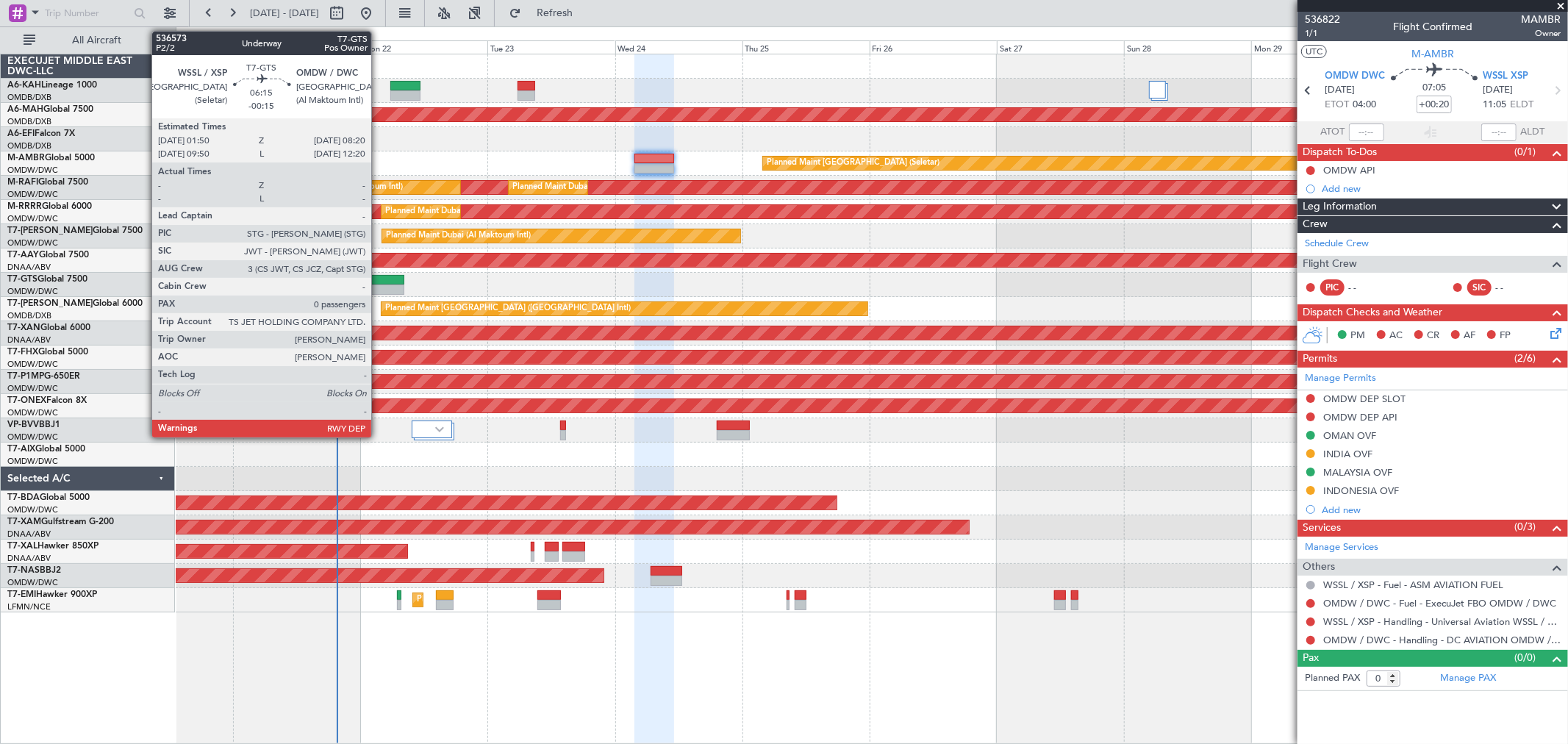
click at [379, 284] on div at bounding box center [387, 289] width 34 height 11
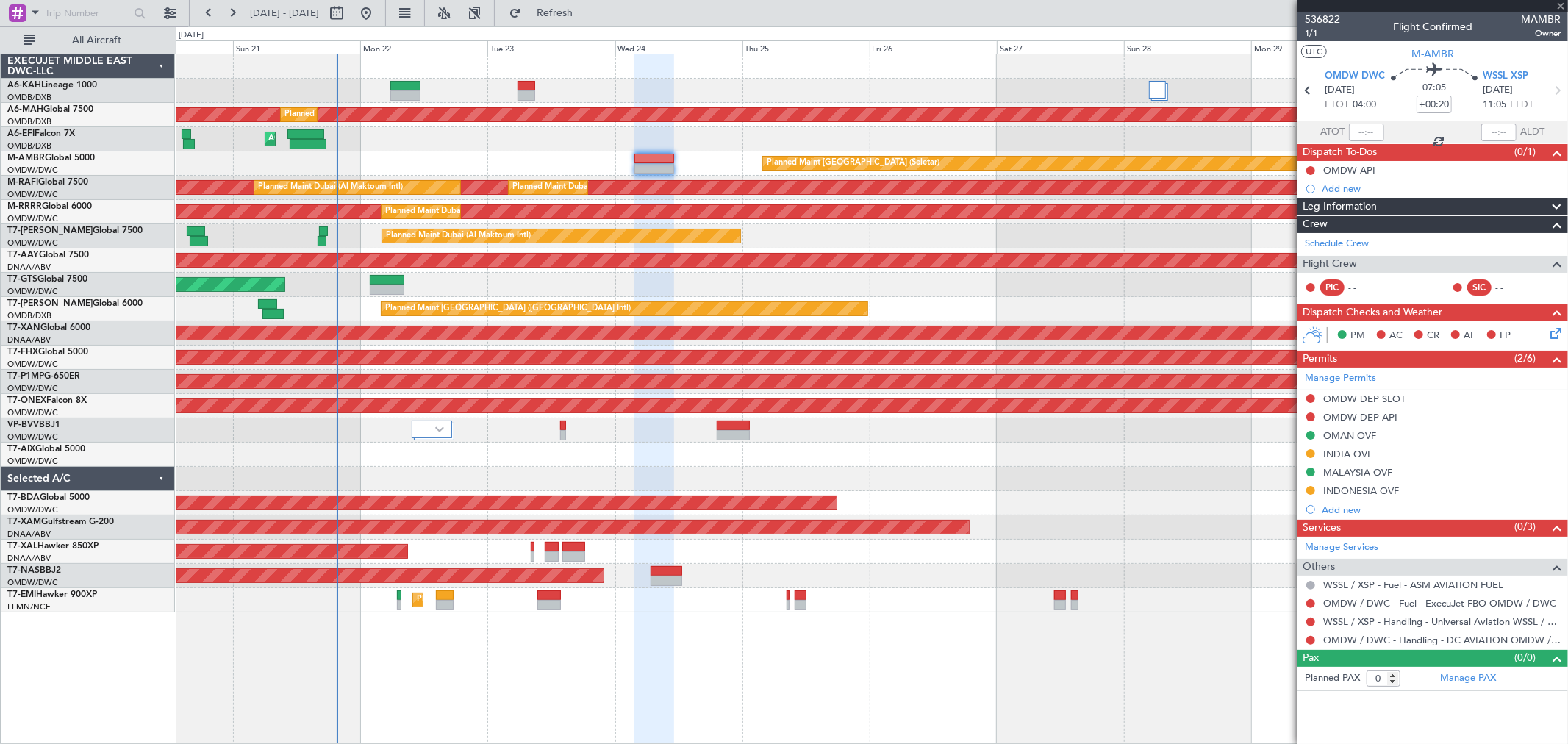
type input "-00:15"
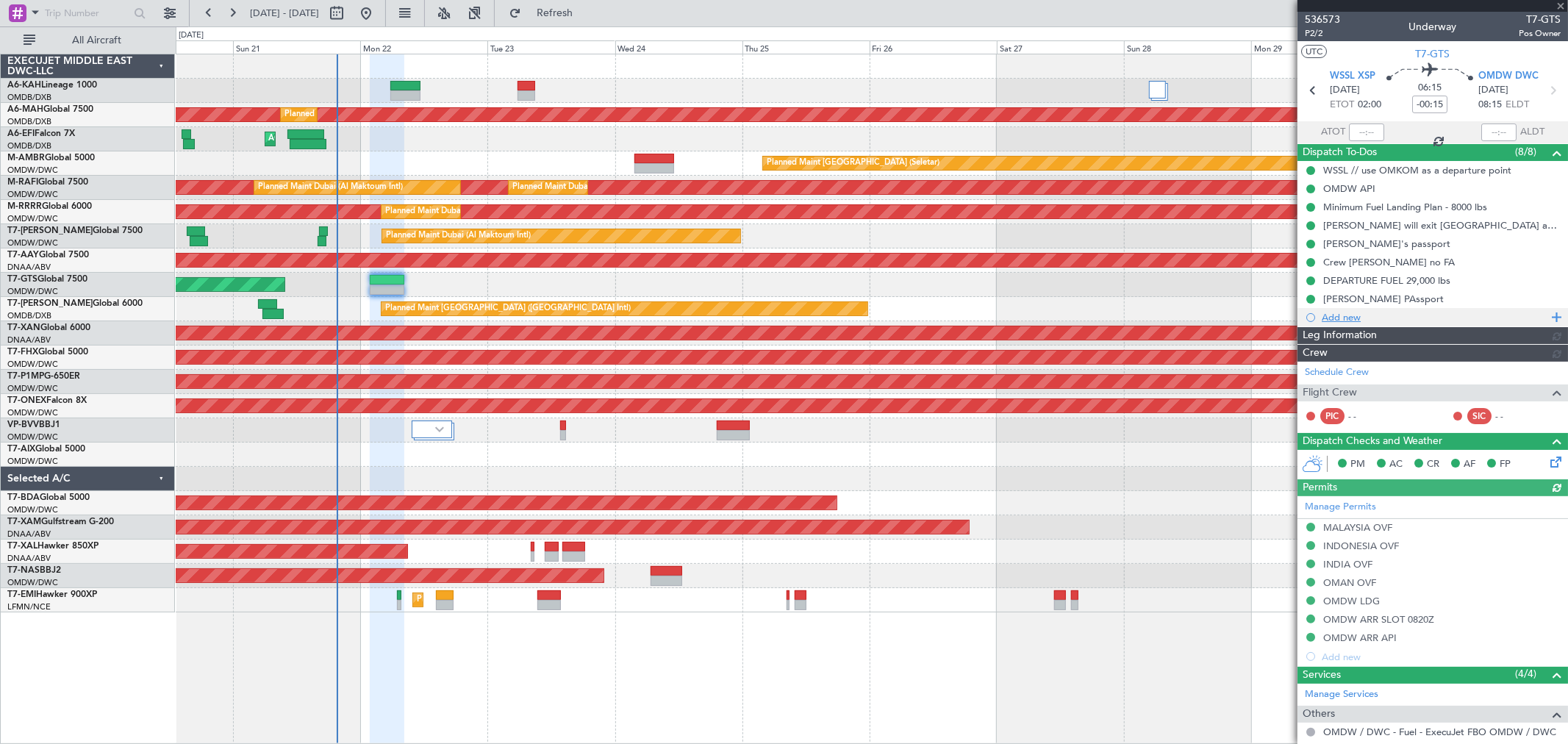
type input "[PERSON_NAME] ([PERSON_NAME])"
type input "7342"
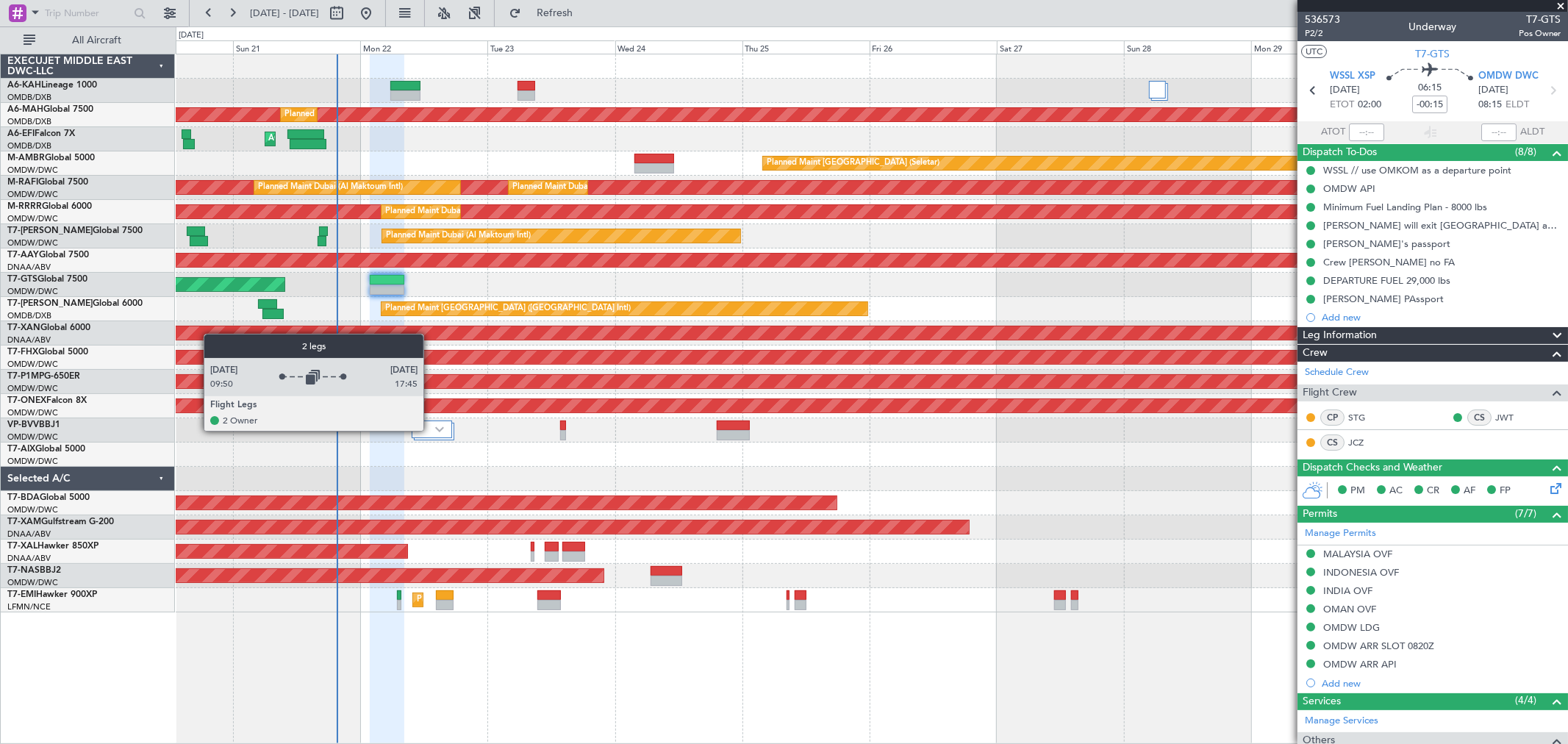
click at [431, 431] on div at bounding box center [432, 430] width 40 height 18
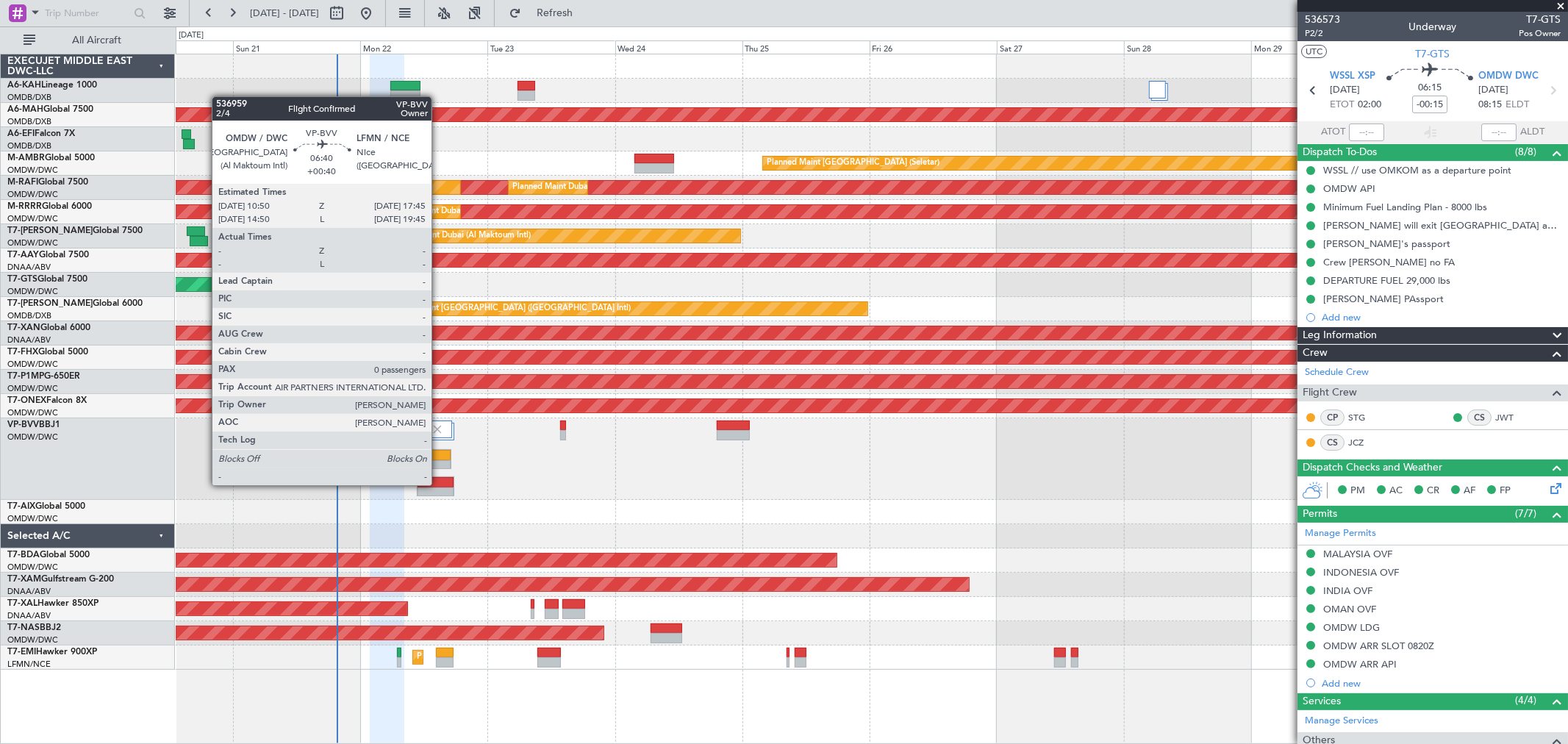
click at [439, 483] on div at bounding box center [435, 482] width 35 height 11
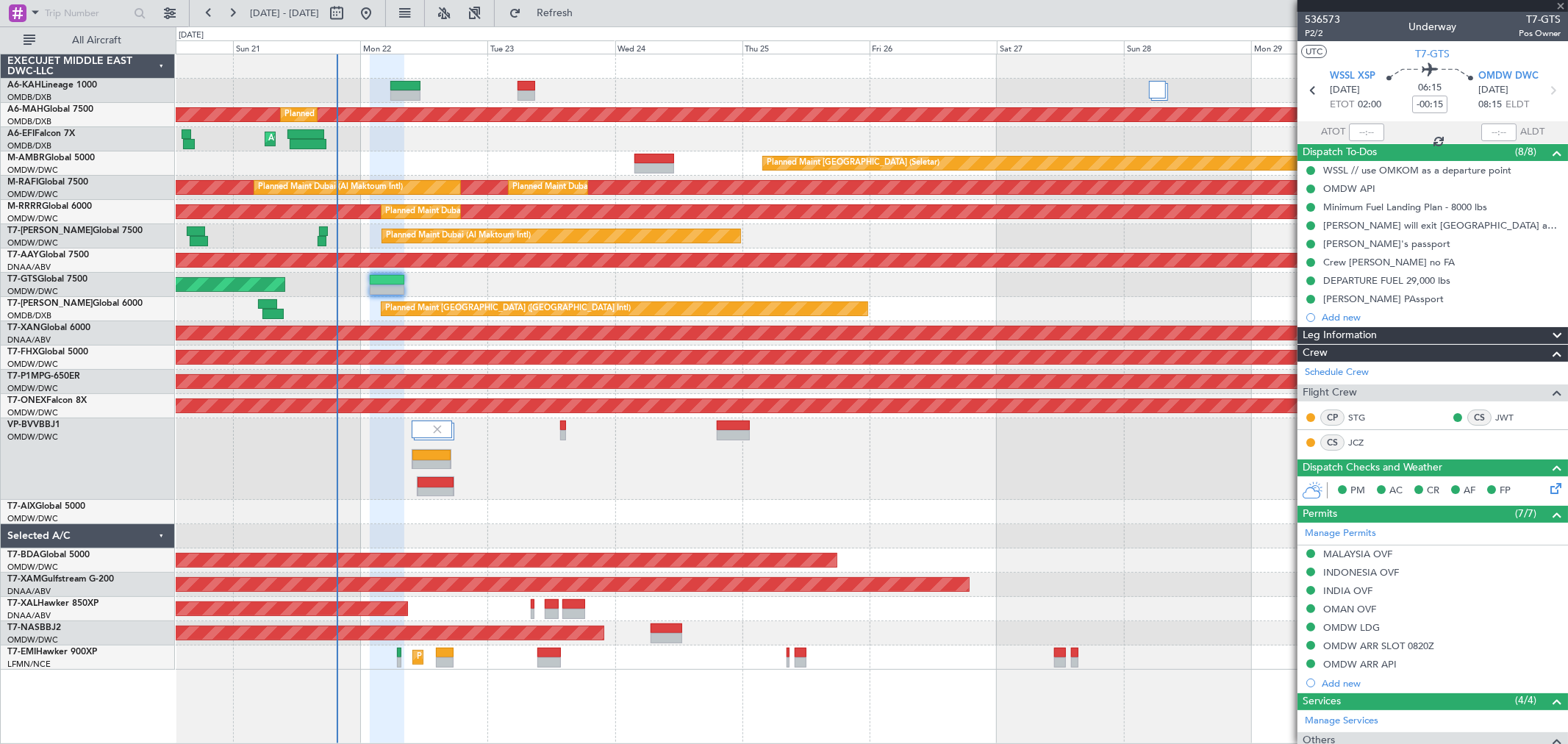
type input "+00:40"
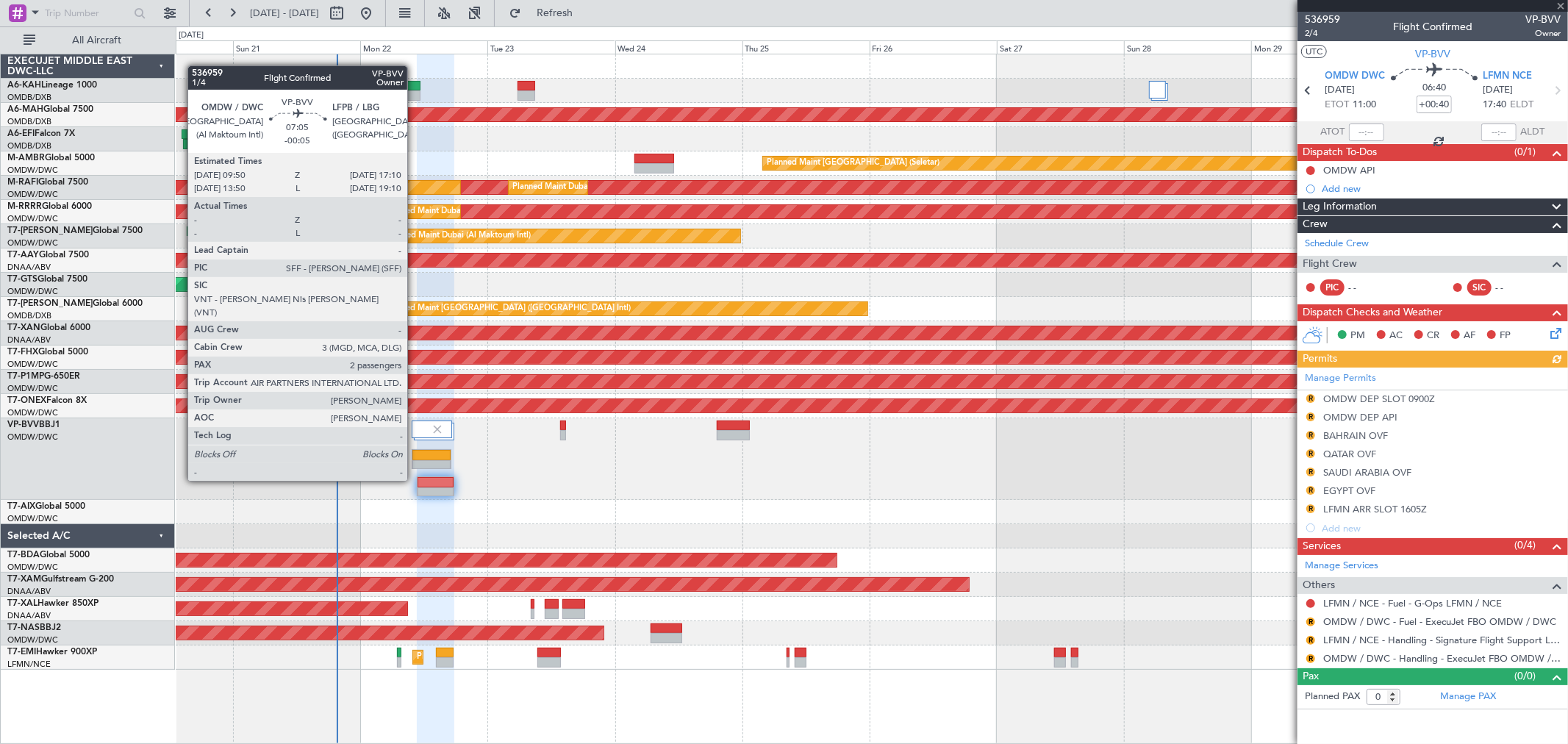
click at [415, 452] on div at bounding box center [431, 455] width 37 height 11
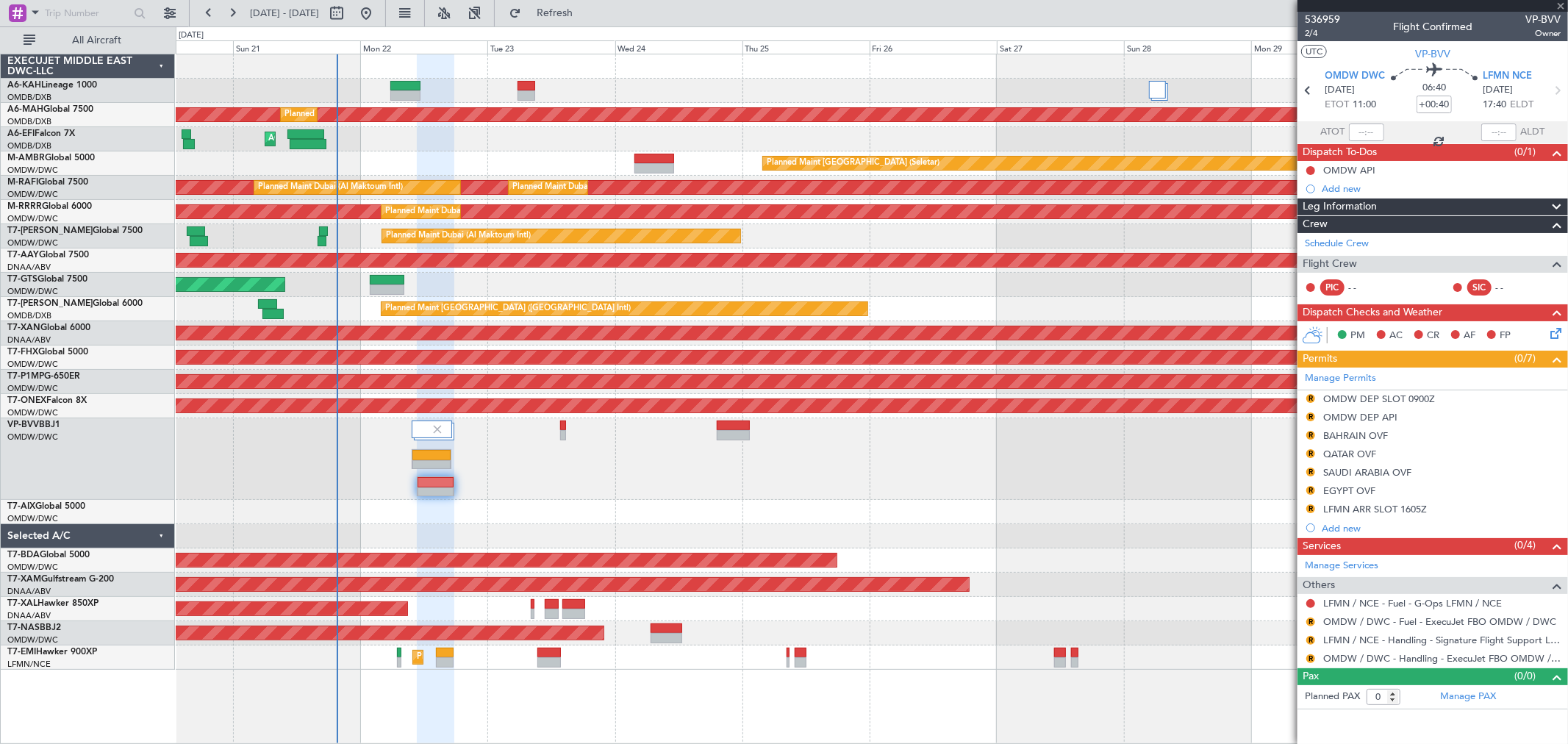
type input "-00:05"
type input "2"
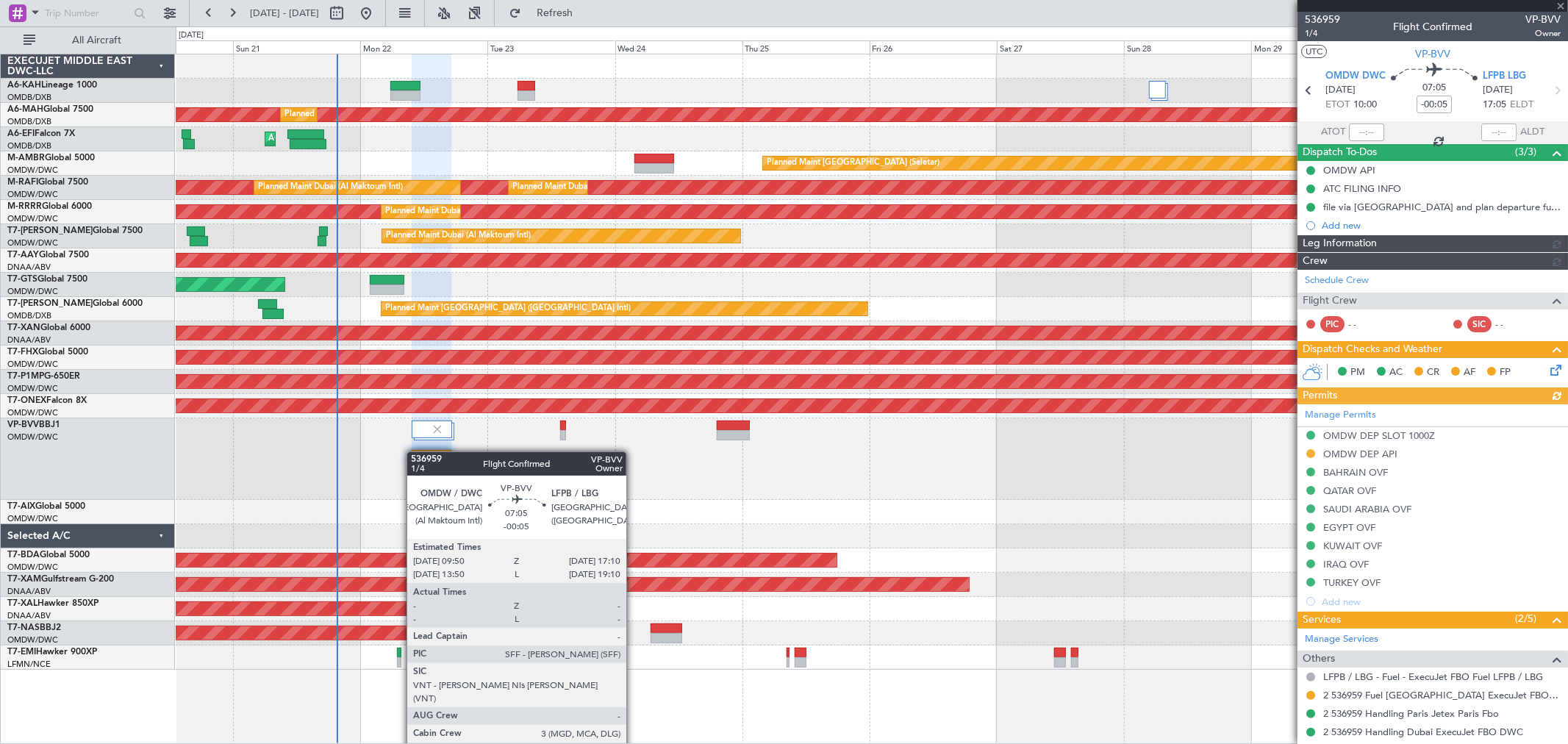
type input "[PERSON_NAME] ([PERSON_NAME])"
type input "7345"
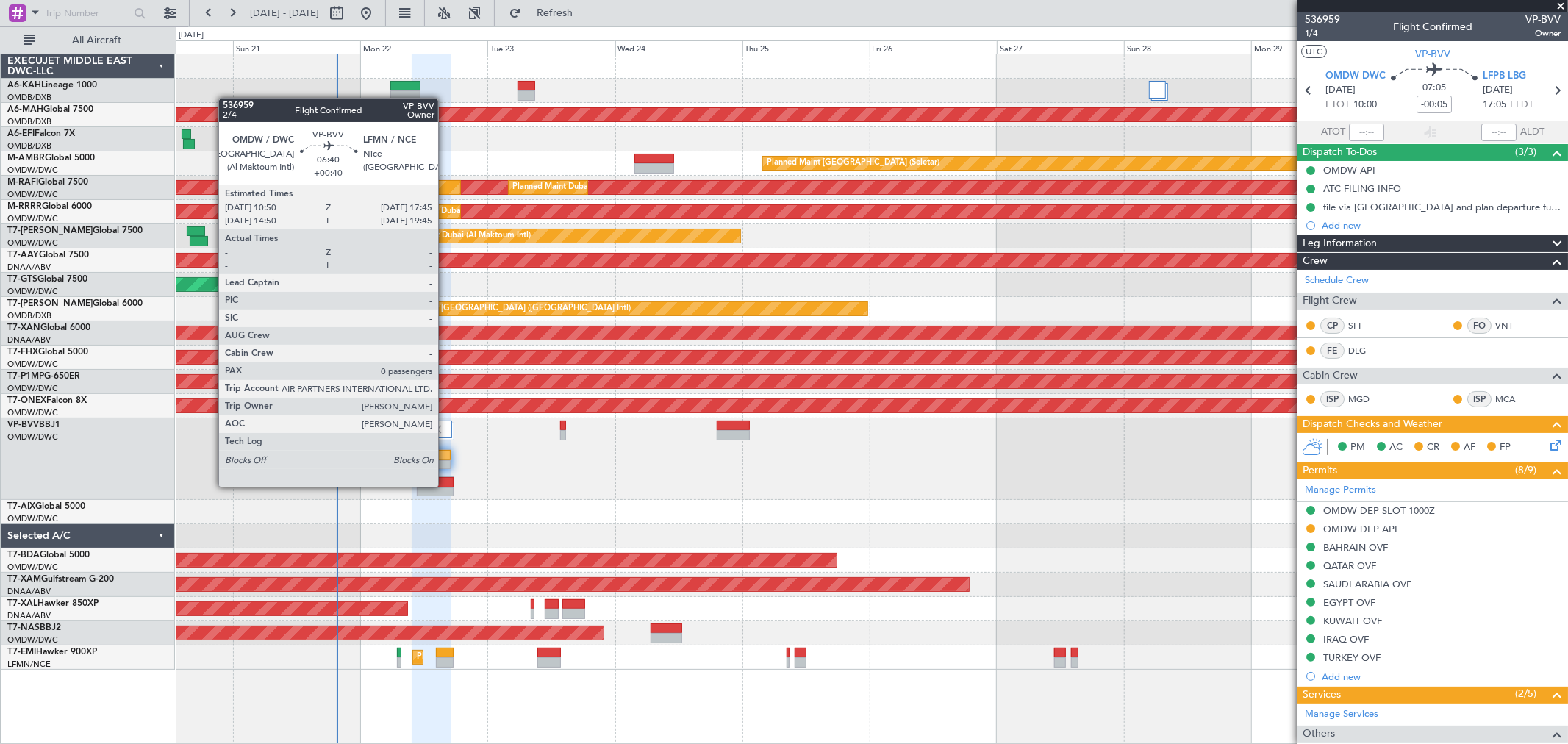
click at [445, 483] on div at bounding box center [435, 482] width 35 height 11
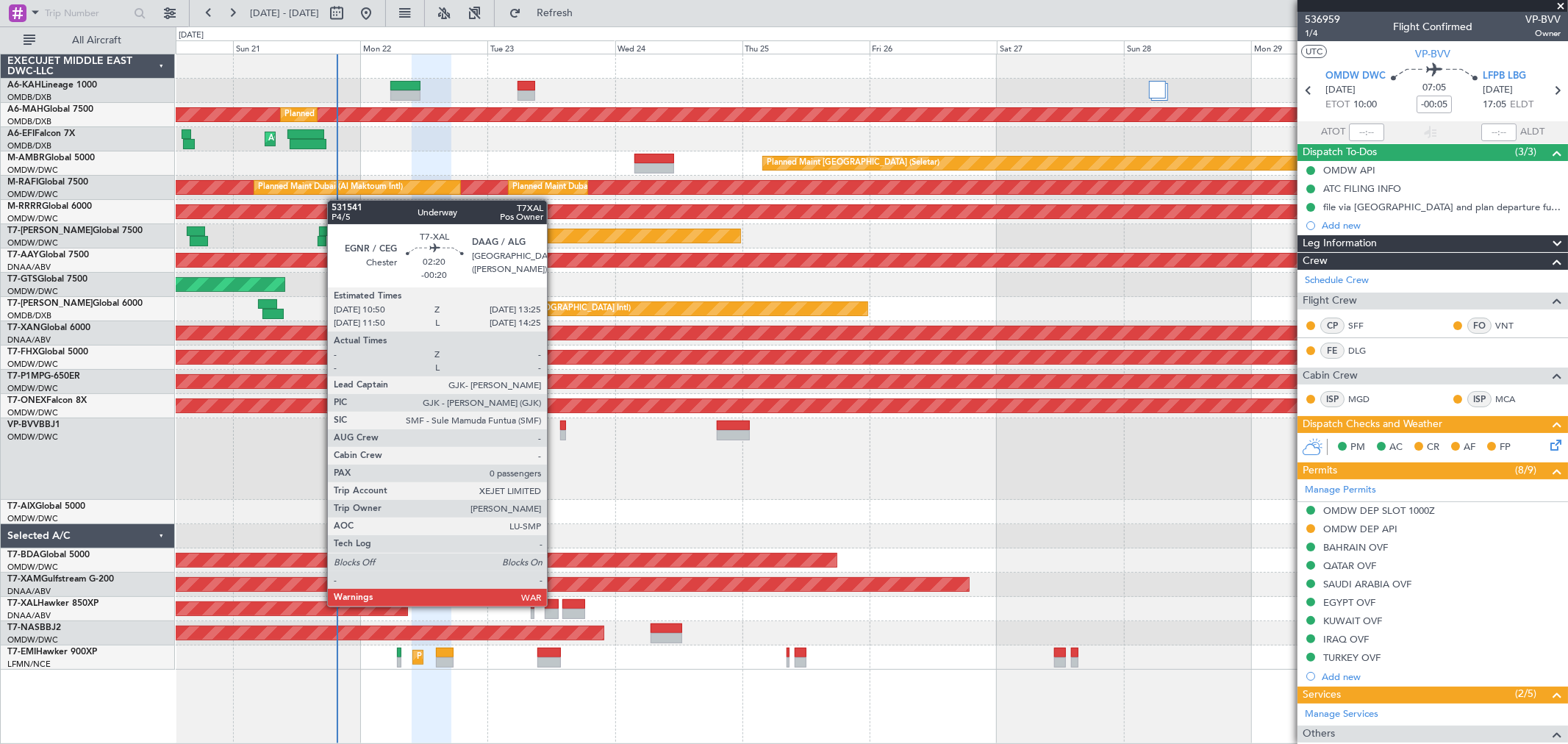
click at [555, 605] on div at bounding box center [552, 604] width 14 height 11
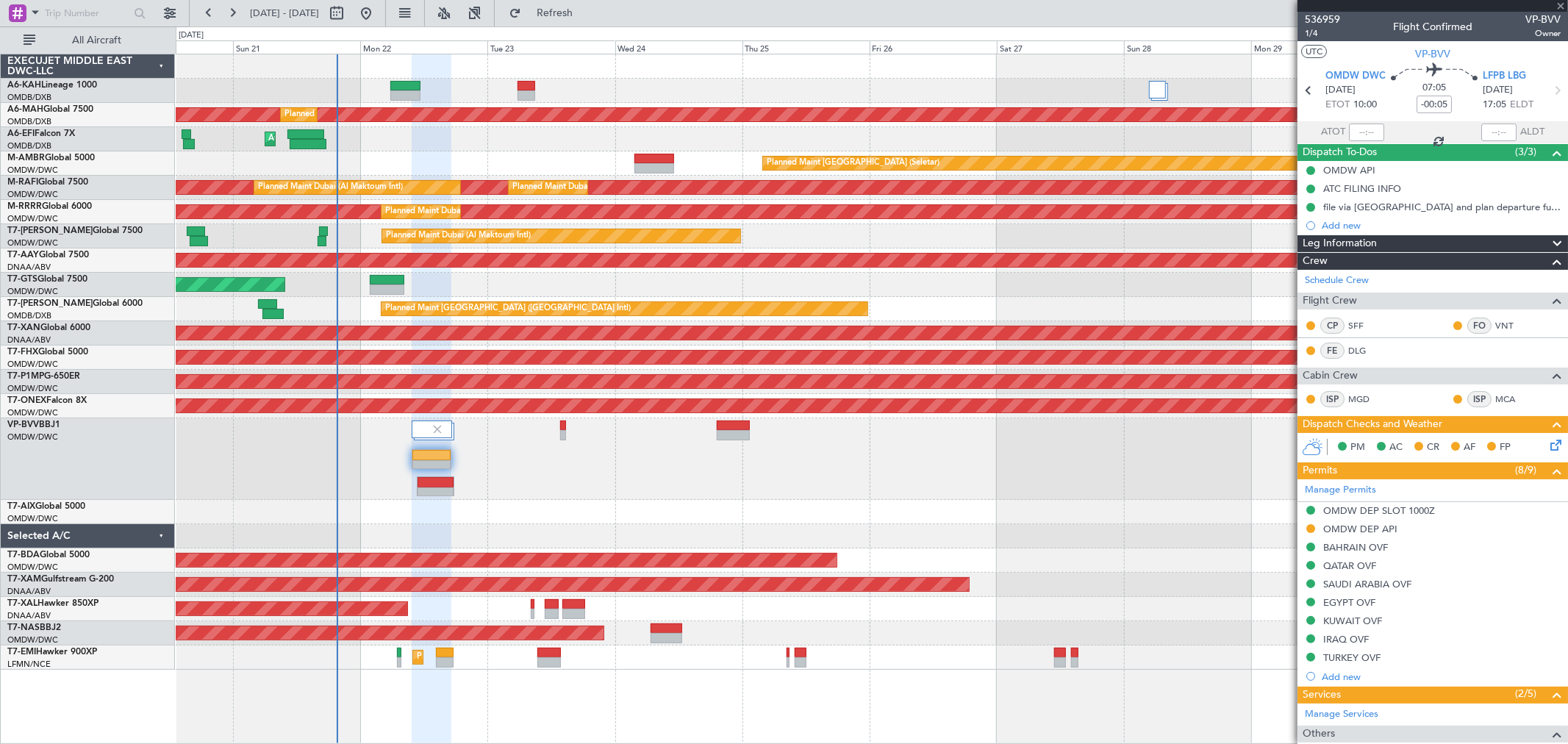
type input "-00:20"
type input "0"
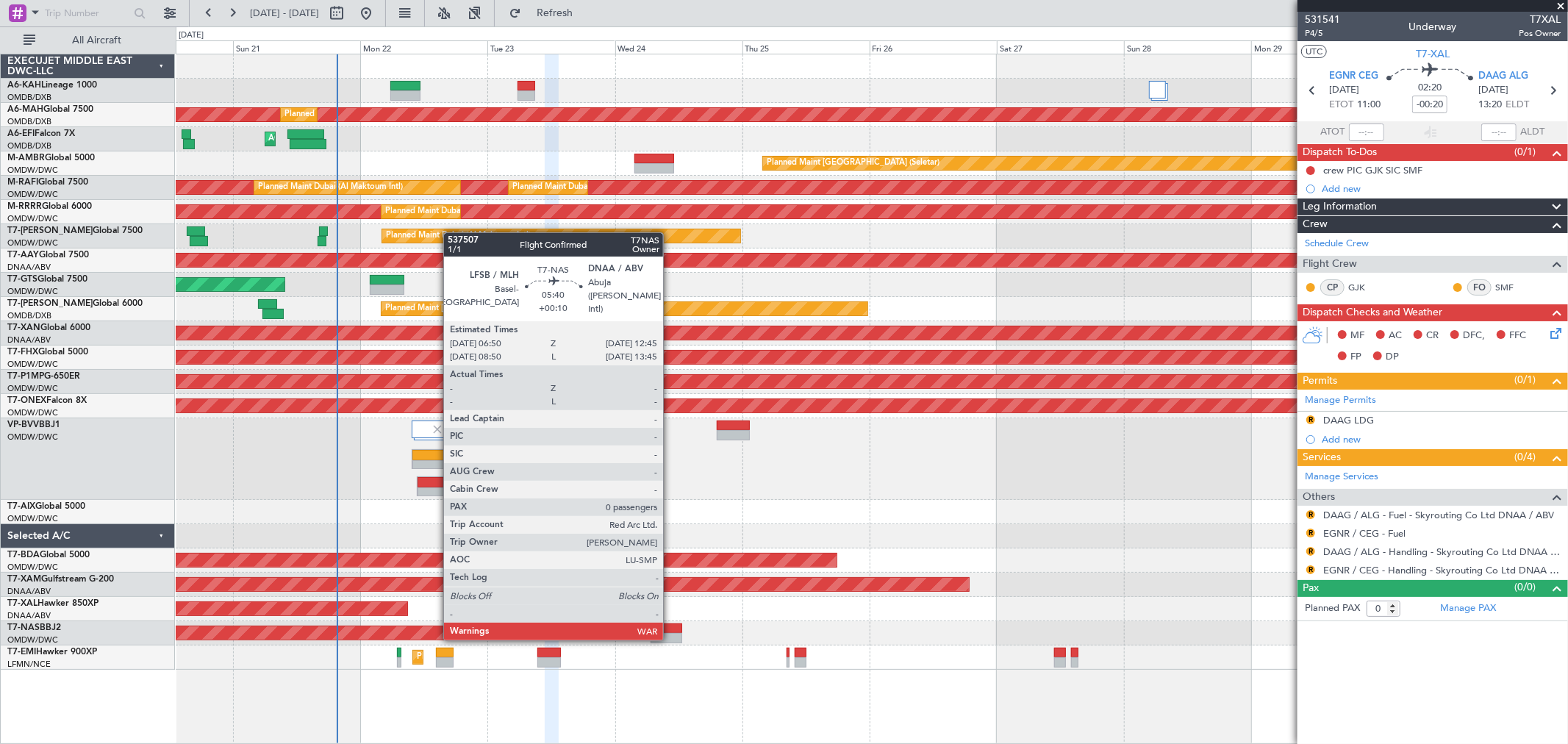
click at [671, 638] on div at bounding box center [666, 638] width 31 height 11
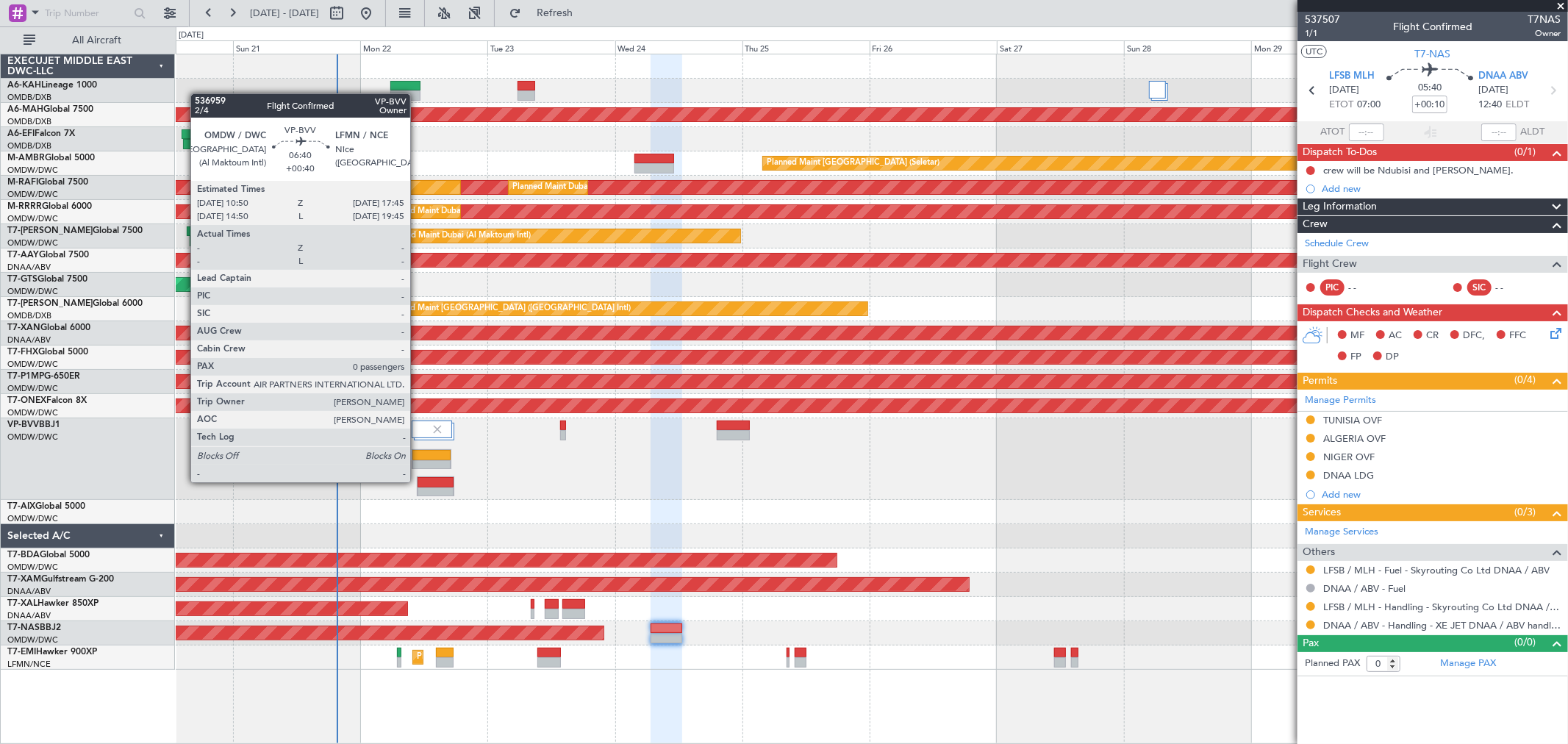
click at [418, 480] on div at bounding box center [435, 482] width 35 height 11
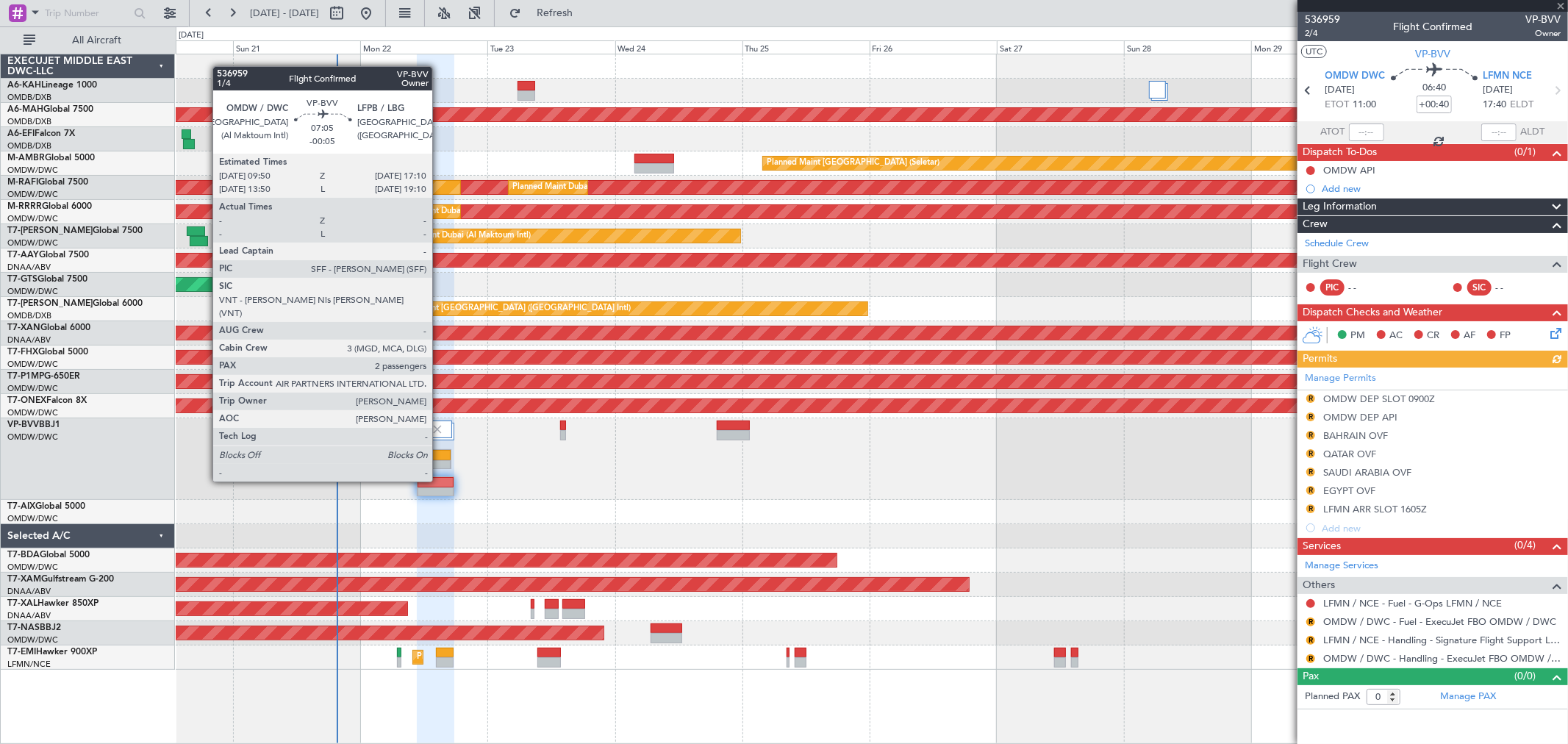
click at [439, 454] on div at bounding box center [431, 455] width 37 height 11
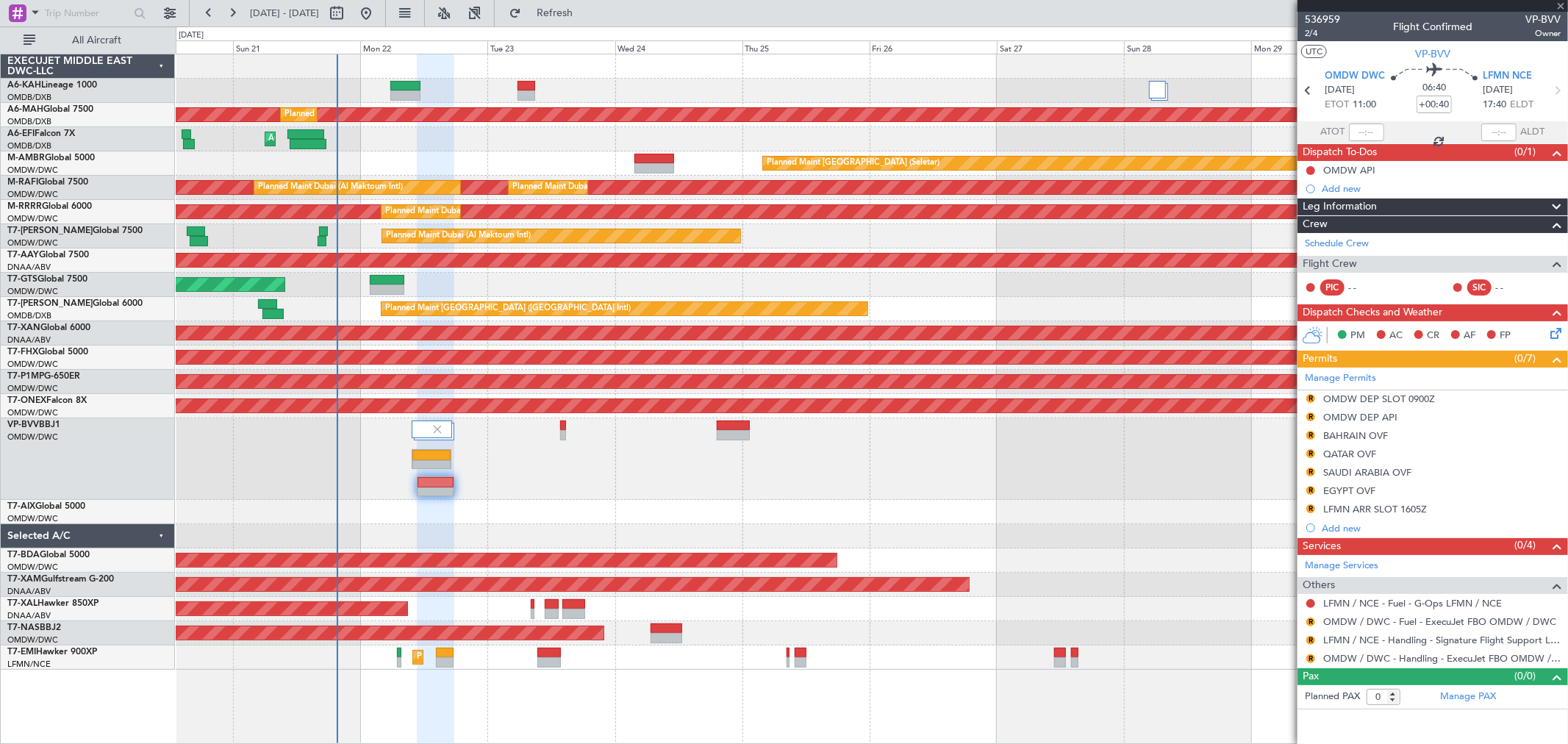
type input "-00:05"
type input "2"
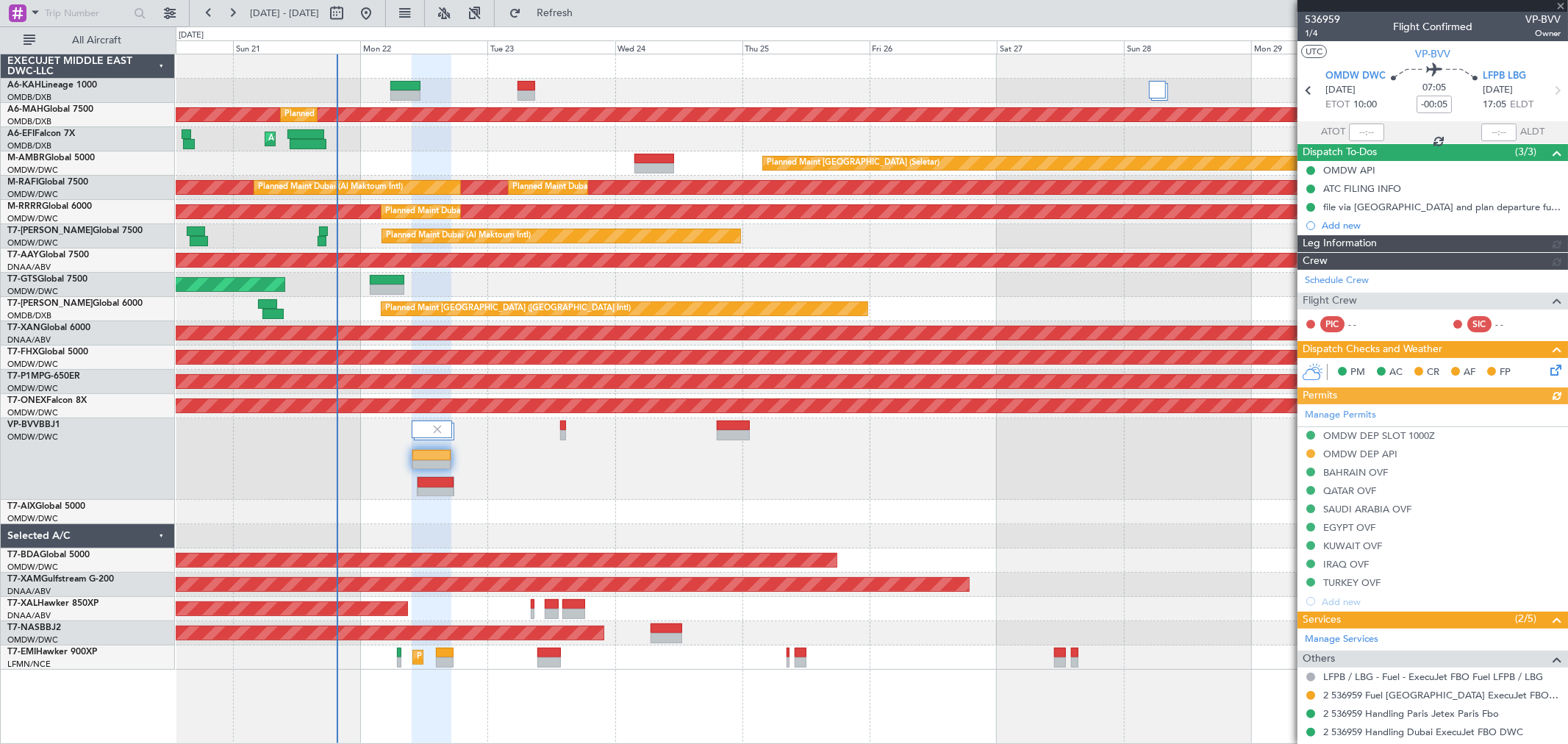
type input "[PERSON_NAME] ([PERSON_NAME])"
type input "7345"
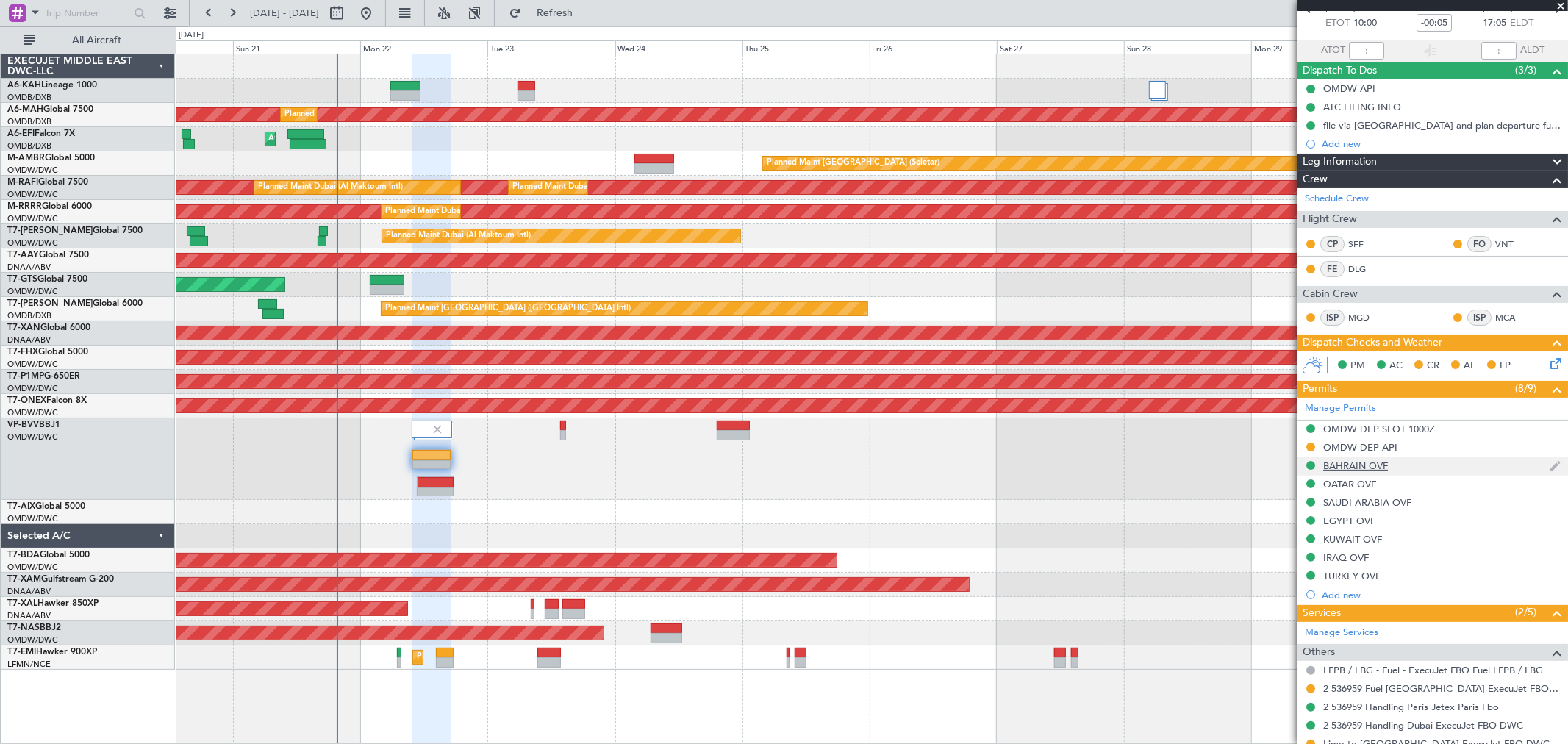
scroll to position [217, 0]
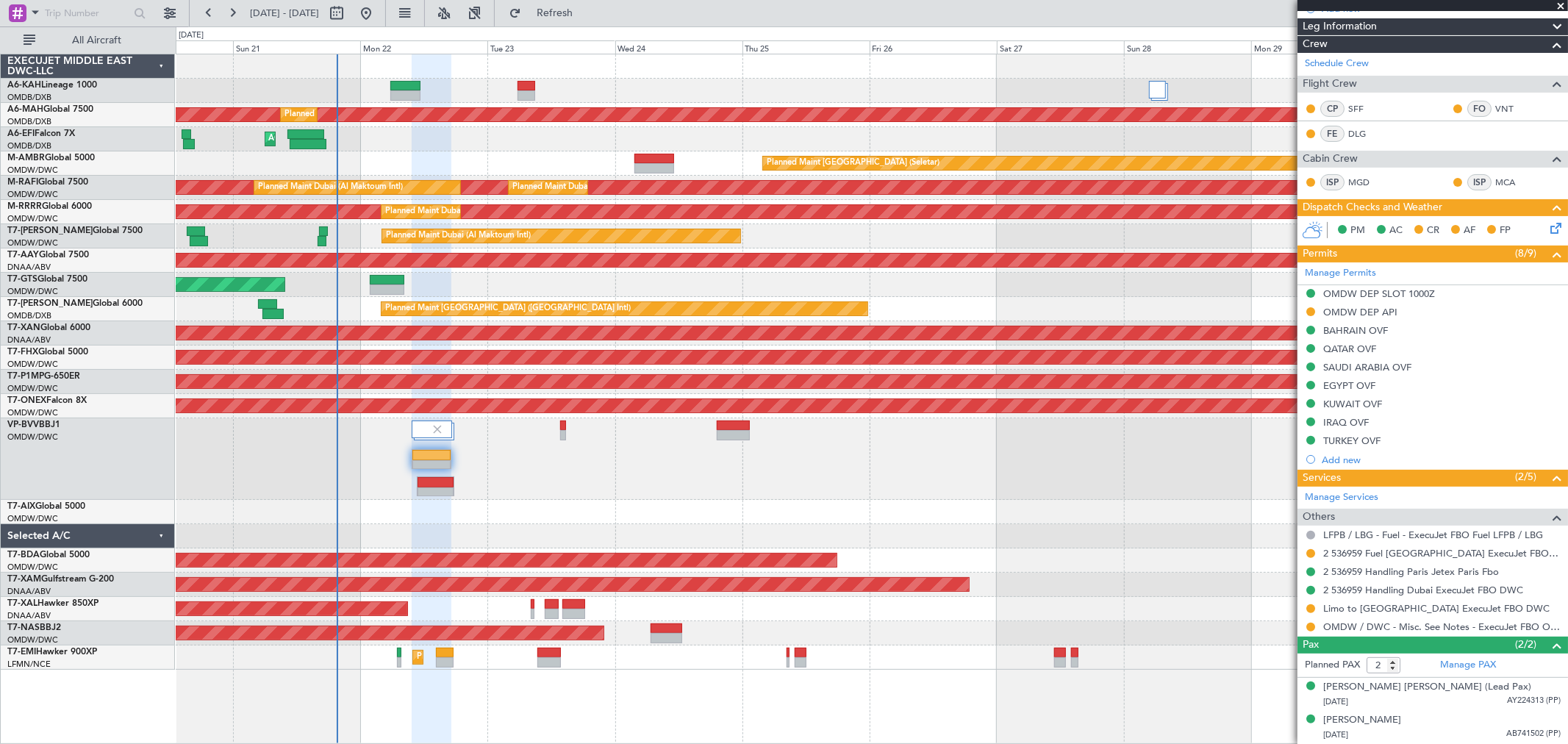
click at [1556, 5] on span at bounding box center [1560, 7] width 15 height 14
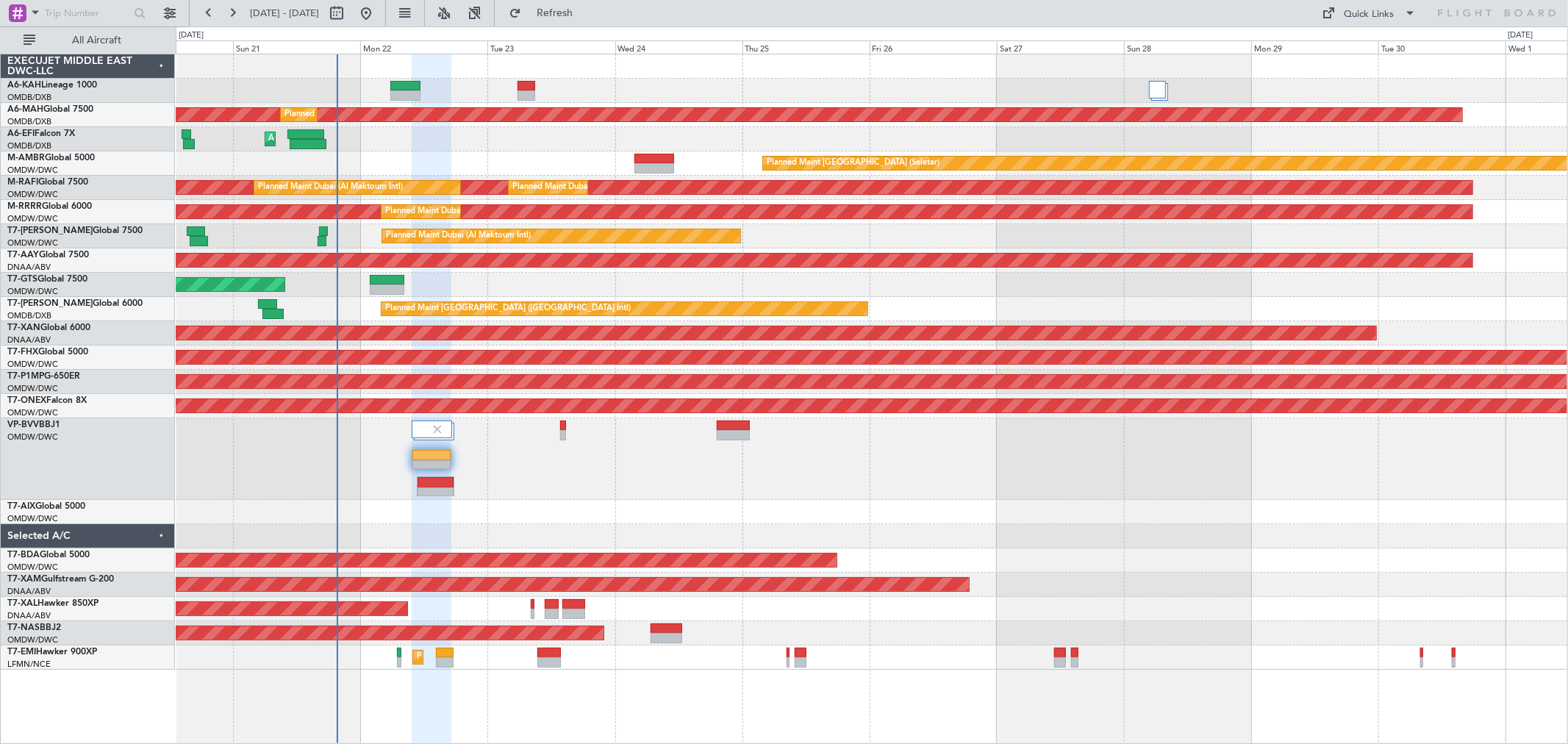
type input "0"
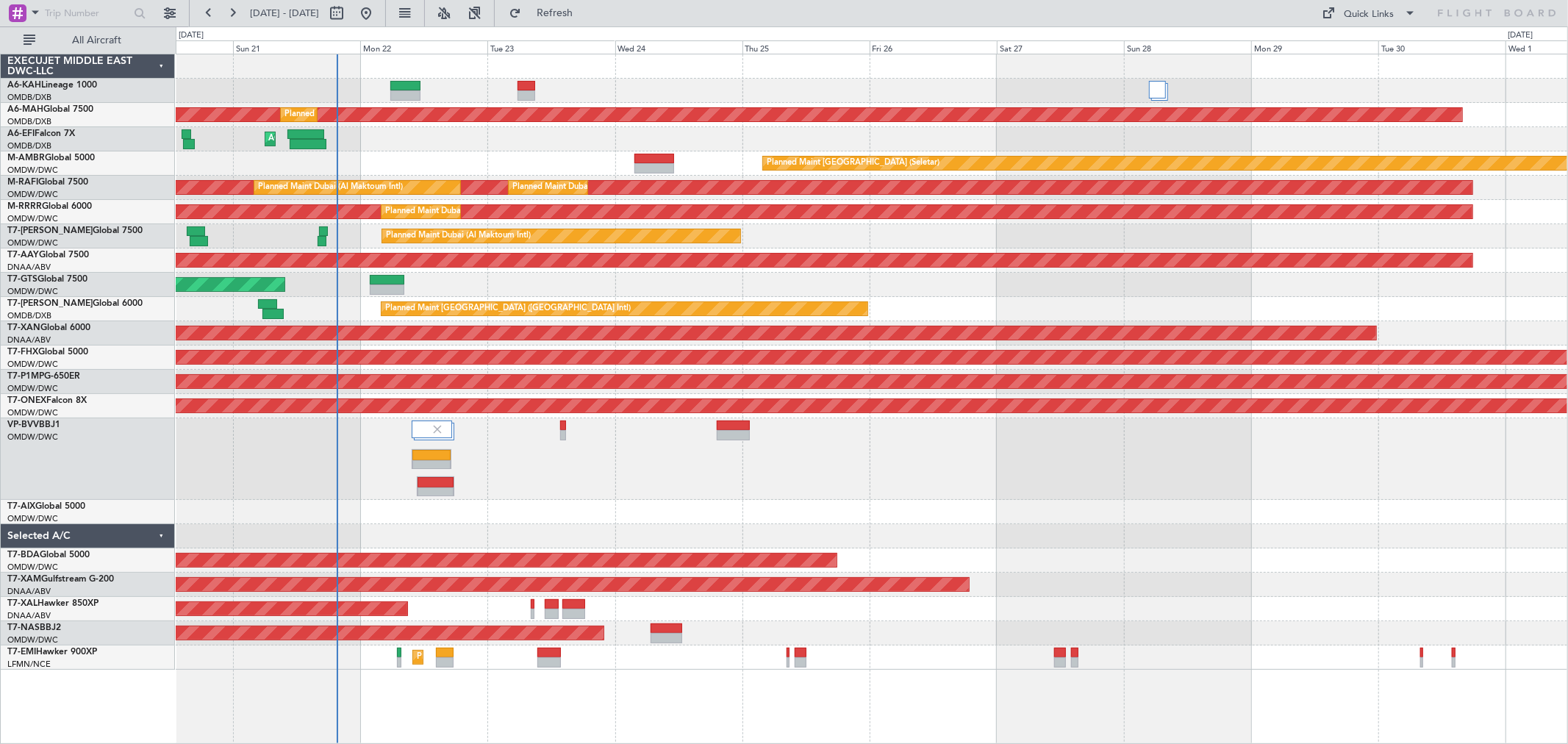
scroll to position [0, 0]
